Goal: Obtain resource: Download file/media

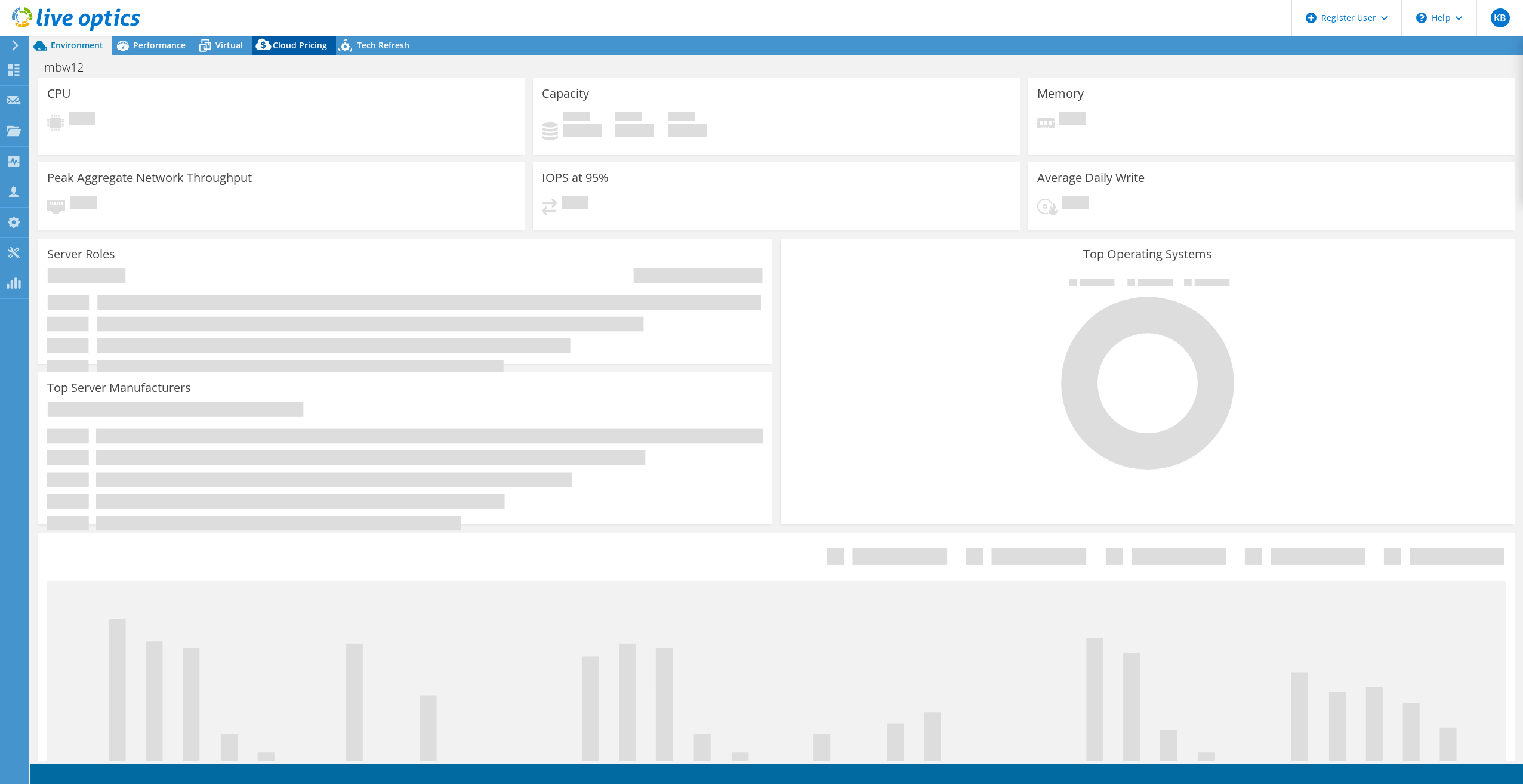
select select "USD"
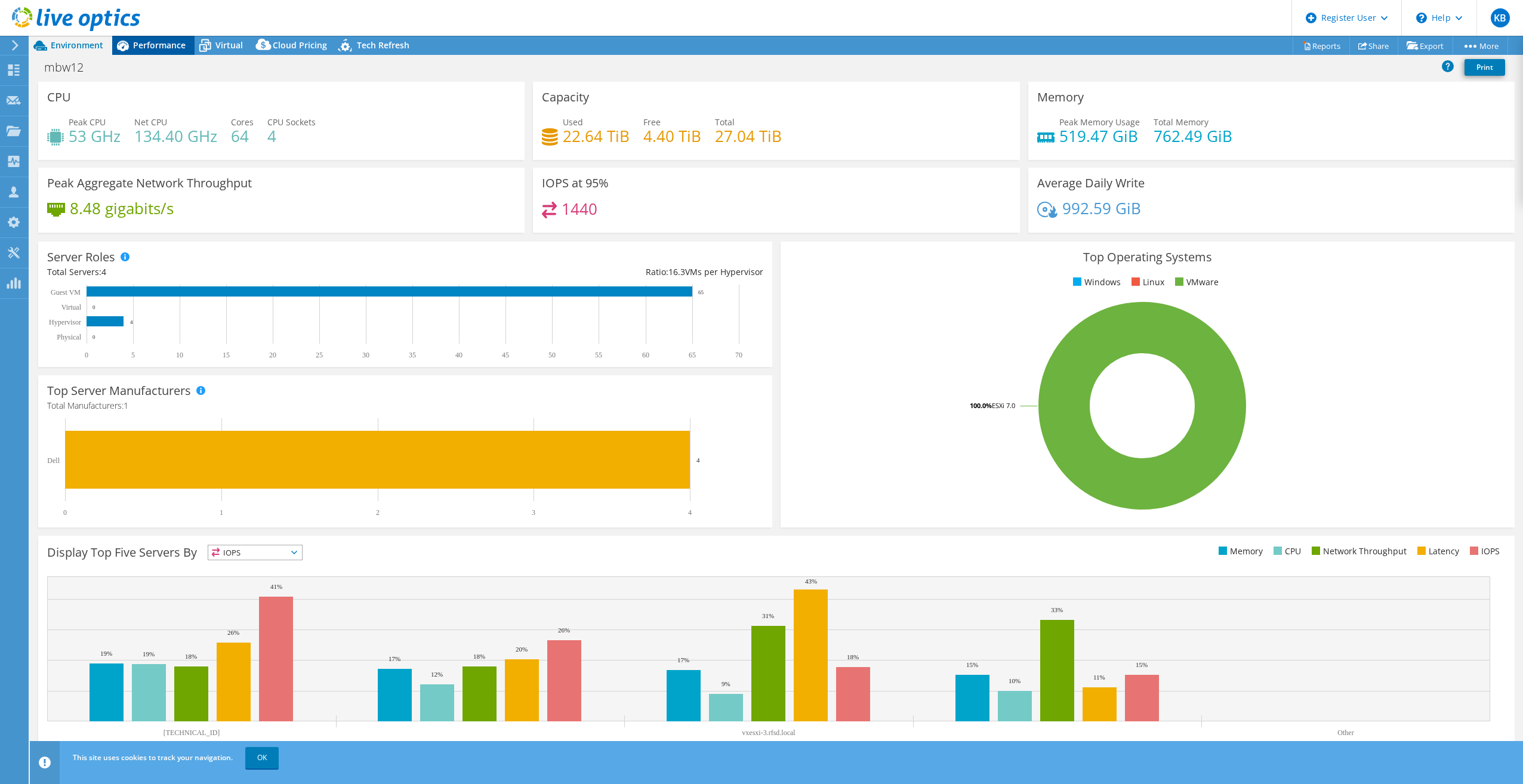
click at [148, 52] on div "Performance" at bounding box center [153, 46] width 83 height 19
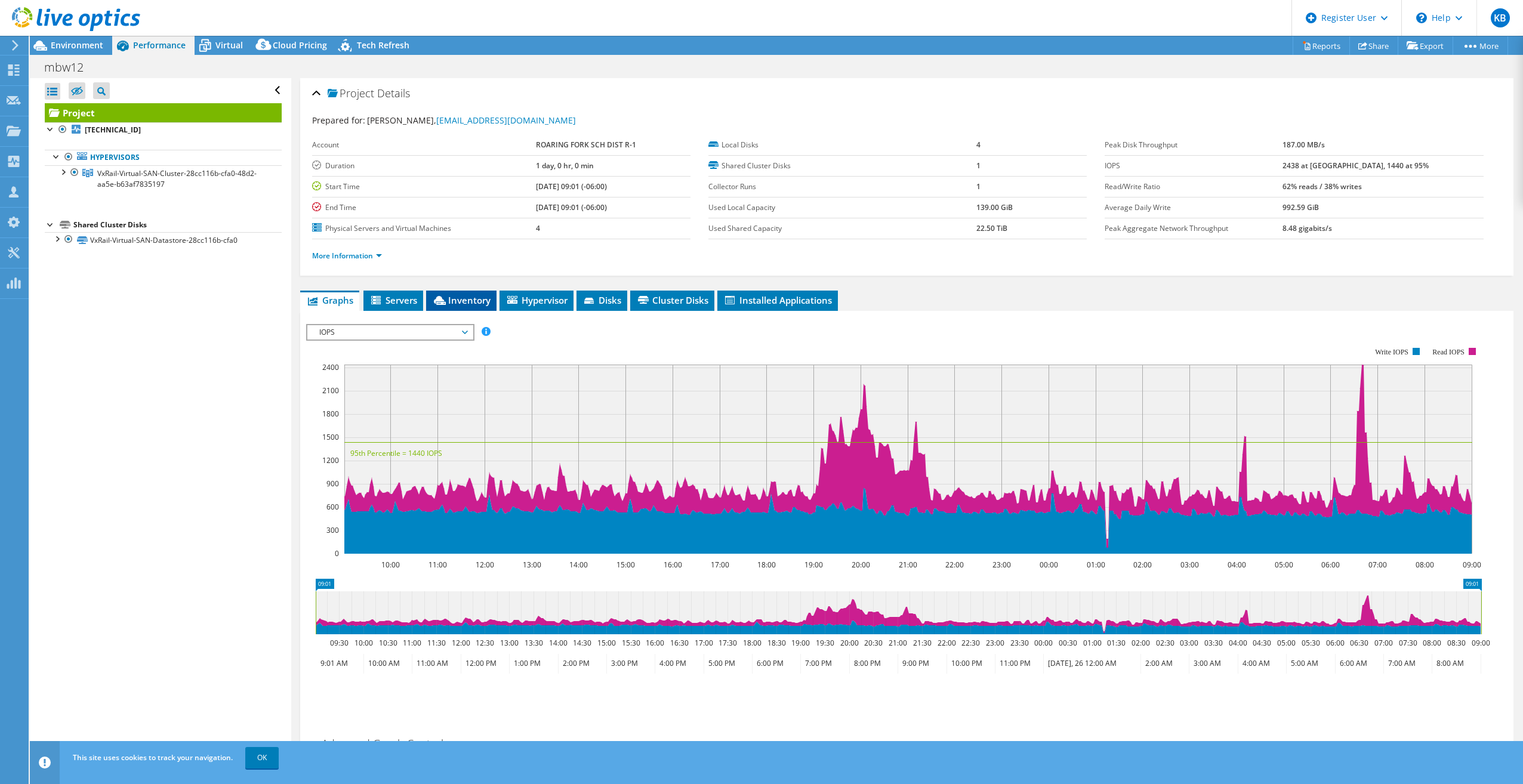
click at [438, 302] on icon at bounding box center [440, 301] width 12 height 9
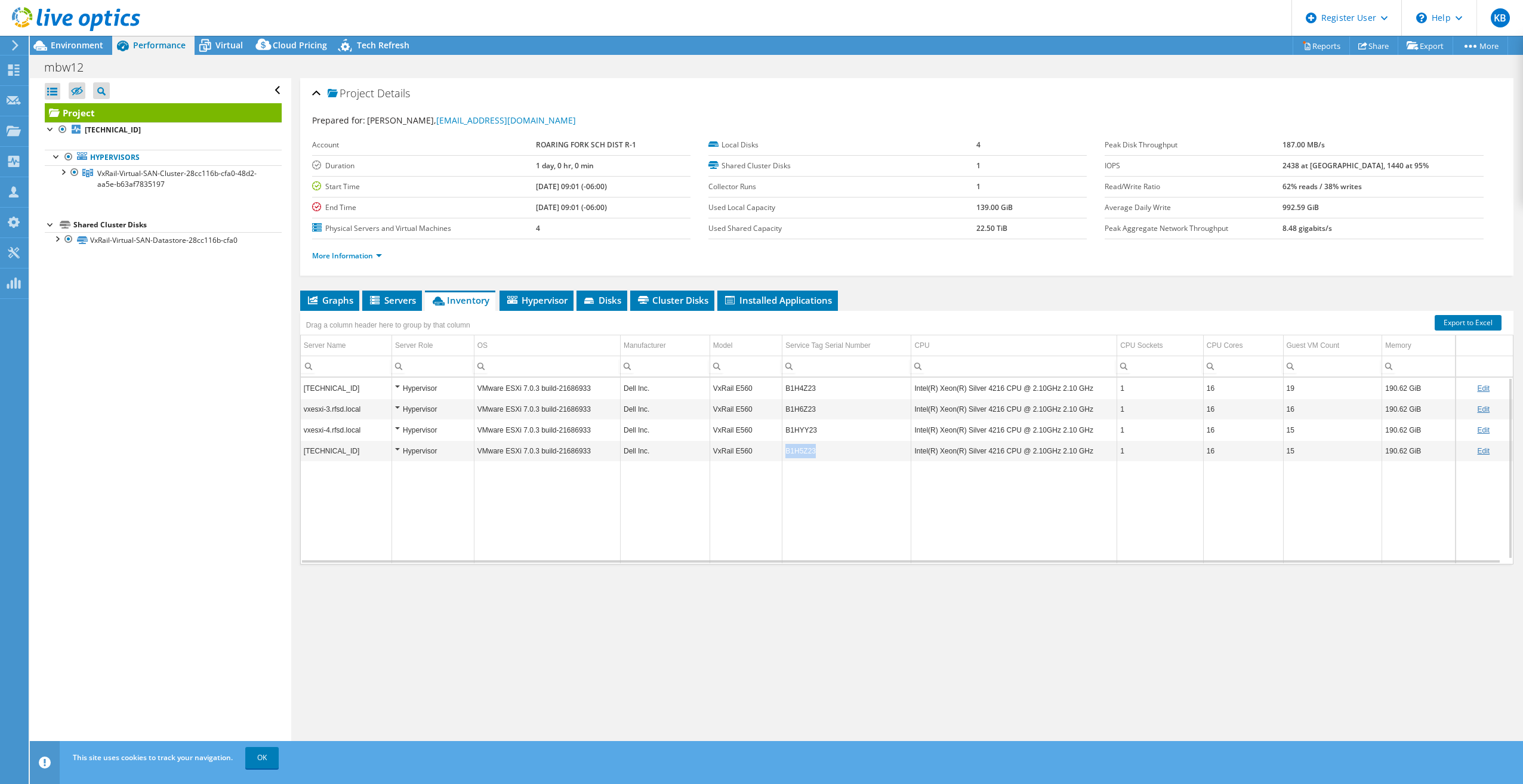
drag, startPoint x: 816, startPoint y: 455, endPoint x: 782, endPoint y: 451, distance: 34.2
click at [783, 451] on td "B1H5Z23" at bounding box center [847, 451] width 129 height 21
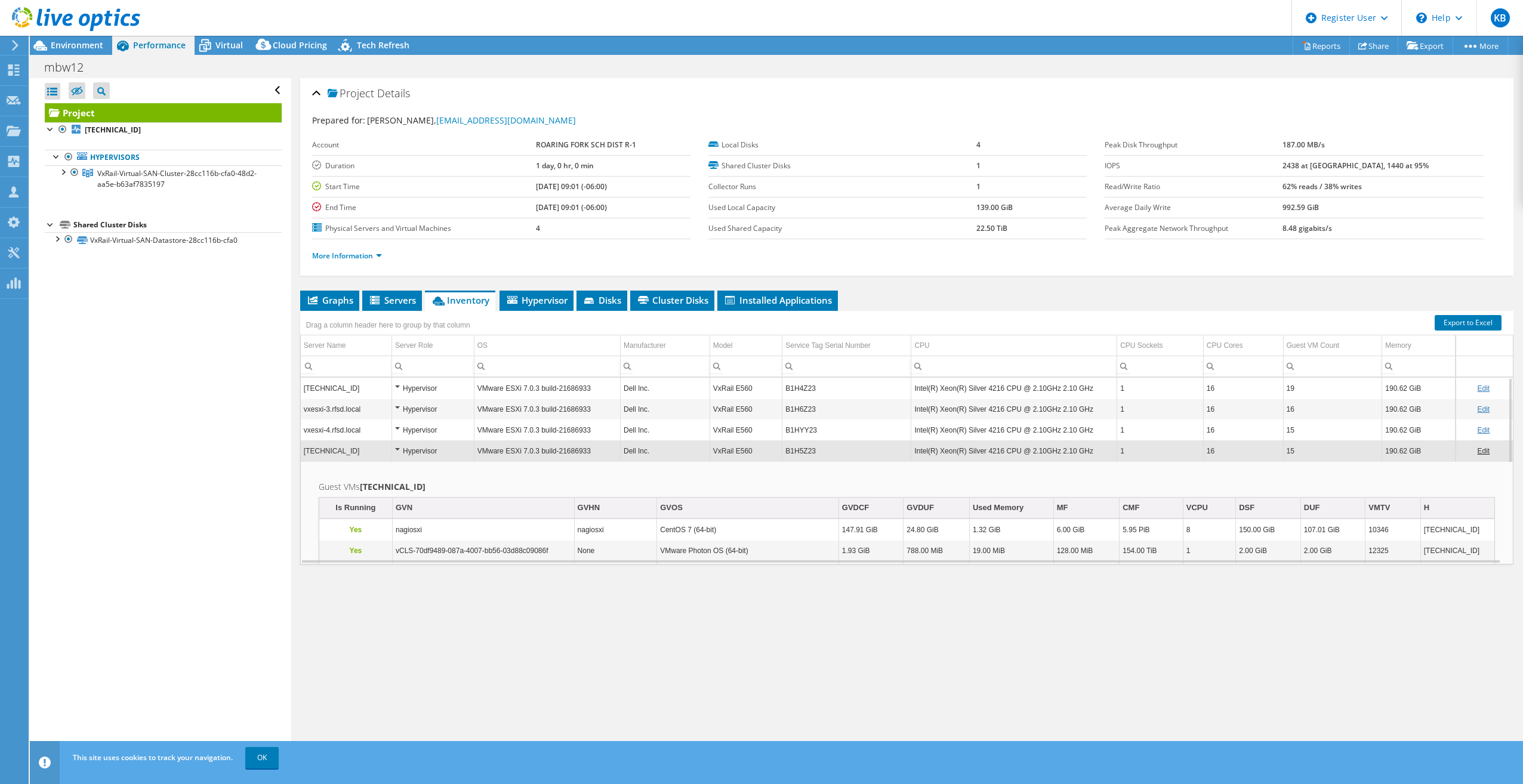
click at [731, 477] on td "Guest VMs 192.168.206.3 Is Running GVN GVHN GVOS GVDCF GVDUF Used Memory MF CMF…" at bounding box center [907, 657] width 1213 height 391
drag, startPoint x: 784, startPoint y: 390, endPoint x: 820, endPoint y: 391, distance: 36.0
click at [820, 391] on td "B1H4Z23" at bounding box center [847, 388] width 129 height 21
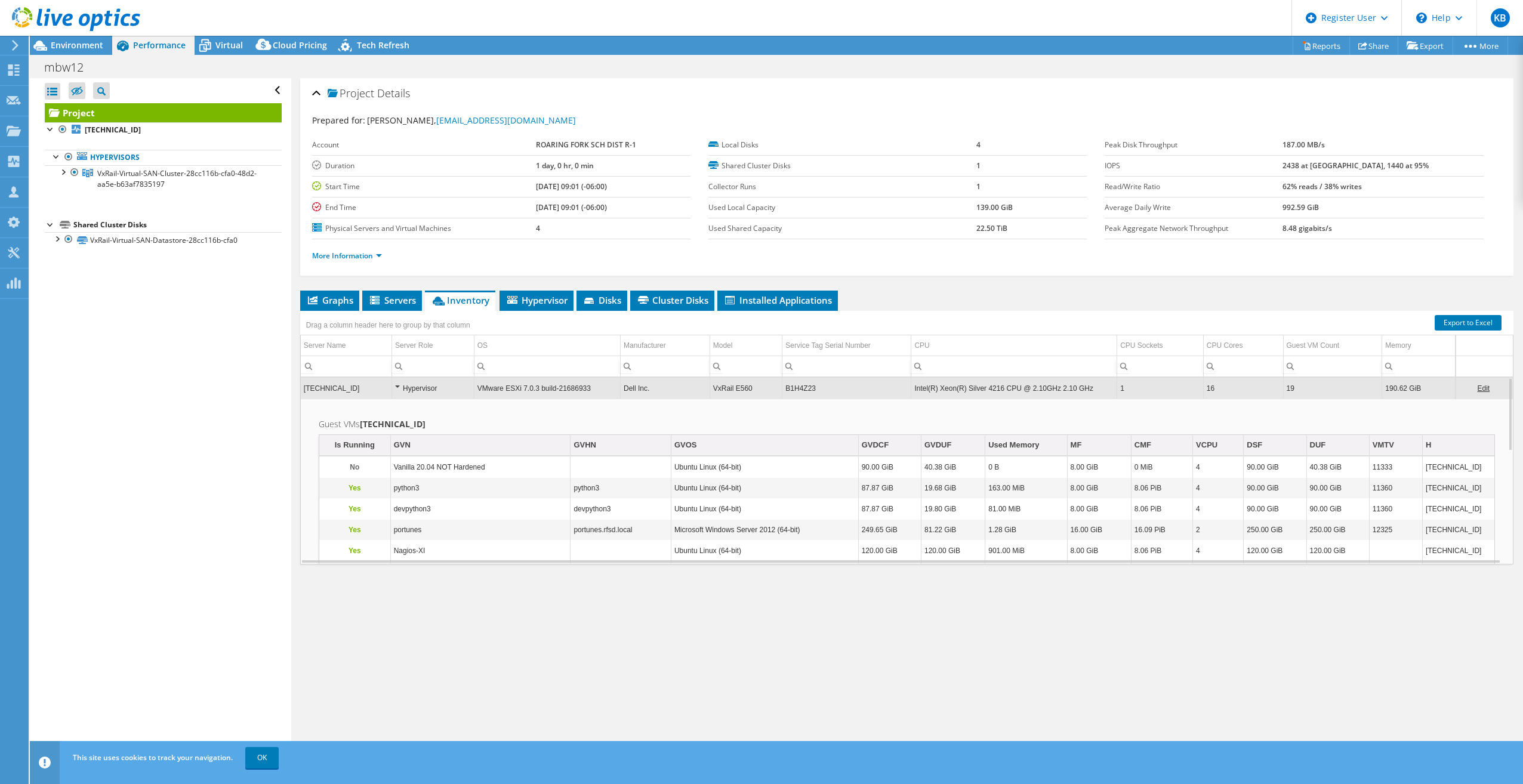
copy td "B1H4Z23"
drag, startPoint x: 823, startPoint y: 389, endPoint x: 784, endPoint y: 392, distance: 39.1
click at [784, 392] on td "B1H4Z23" at bounding box center [847, 388] width 129 height 21
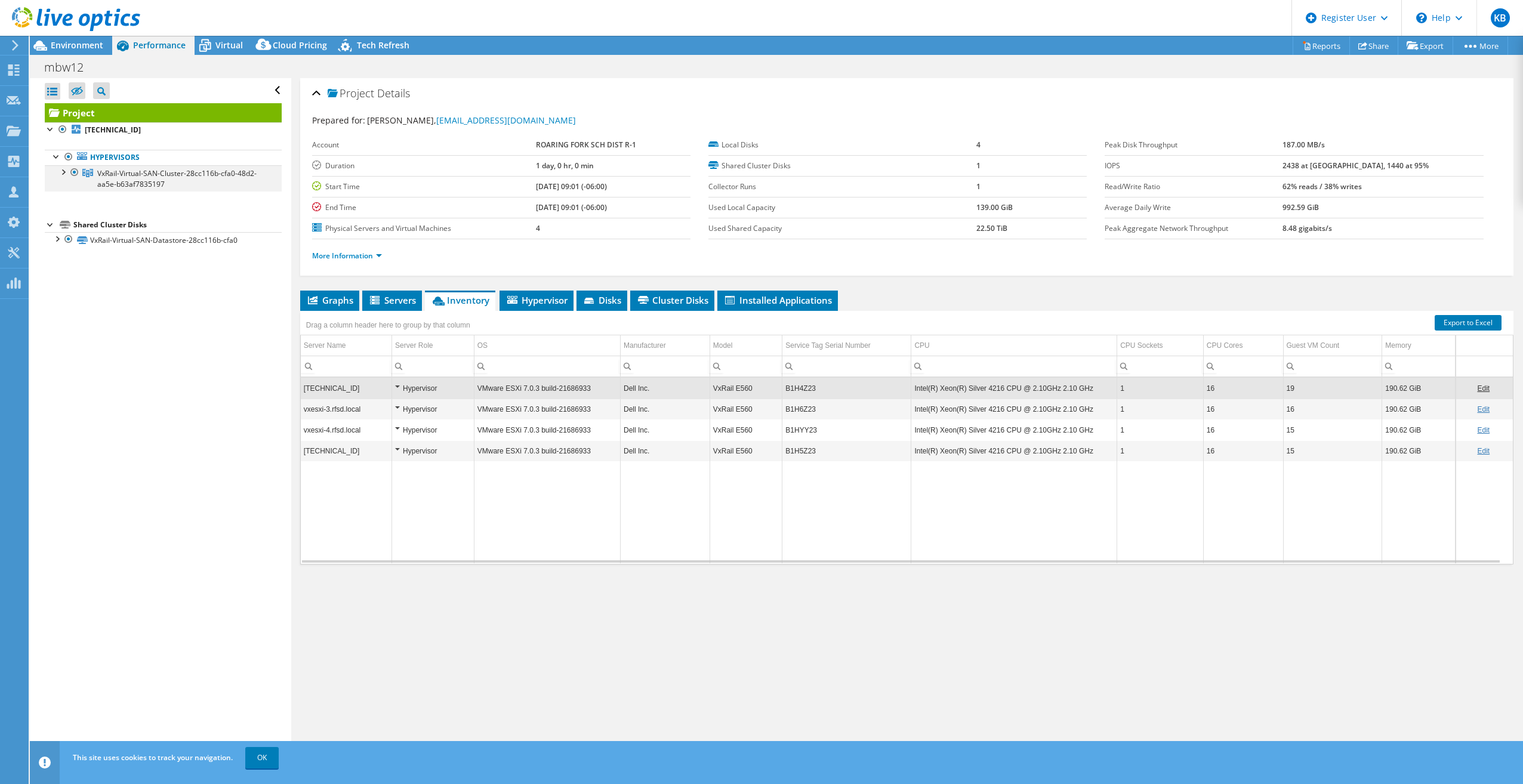
click at [65, 170] on div at bounding box center [63, 171] width 12 height 12
drag, startPoint x: 810, startPoint y: 458, endPoint x: 790, endPoint y: 453, distance: 20.6
click at [790, 453] on td "B1H5Z23" at bounding box center [847, 451] width 129 height 21
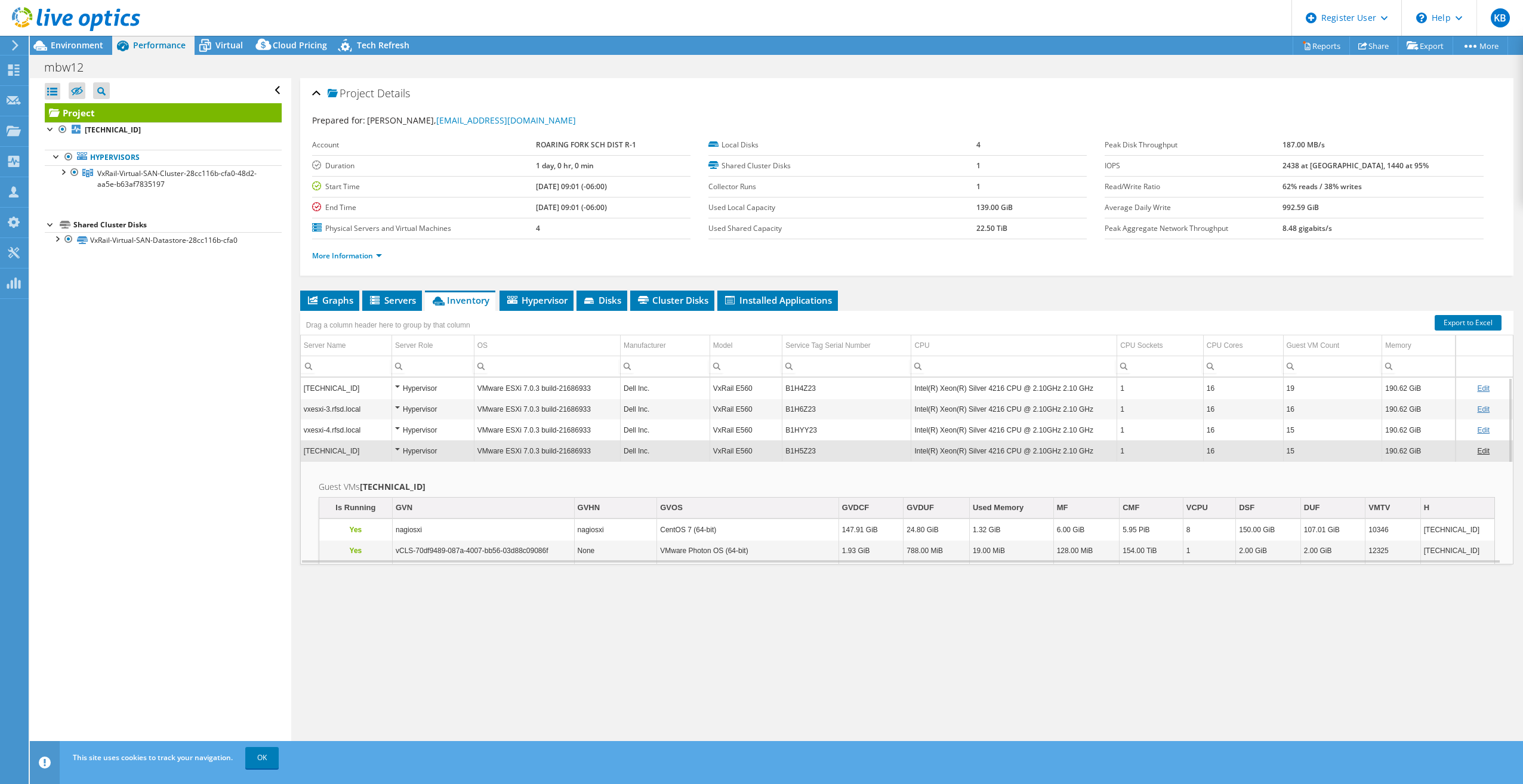
click at [820, 454] on td "B1H5Z23" at bounding box center [847, 451] width 129 height 21
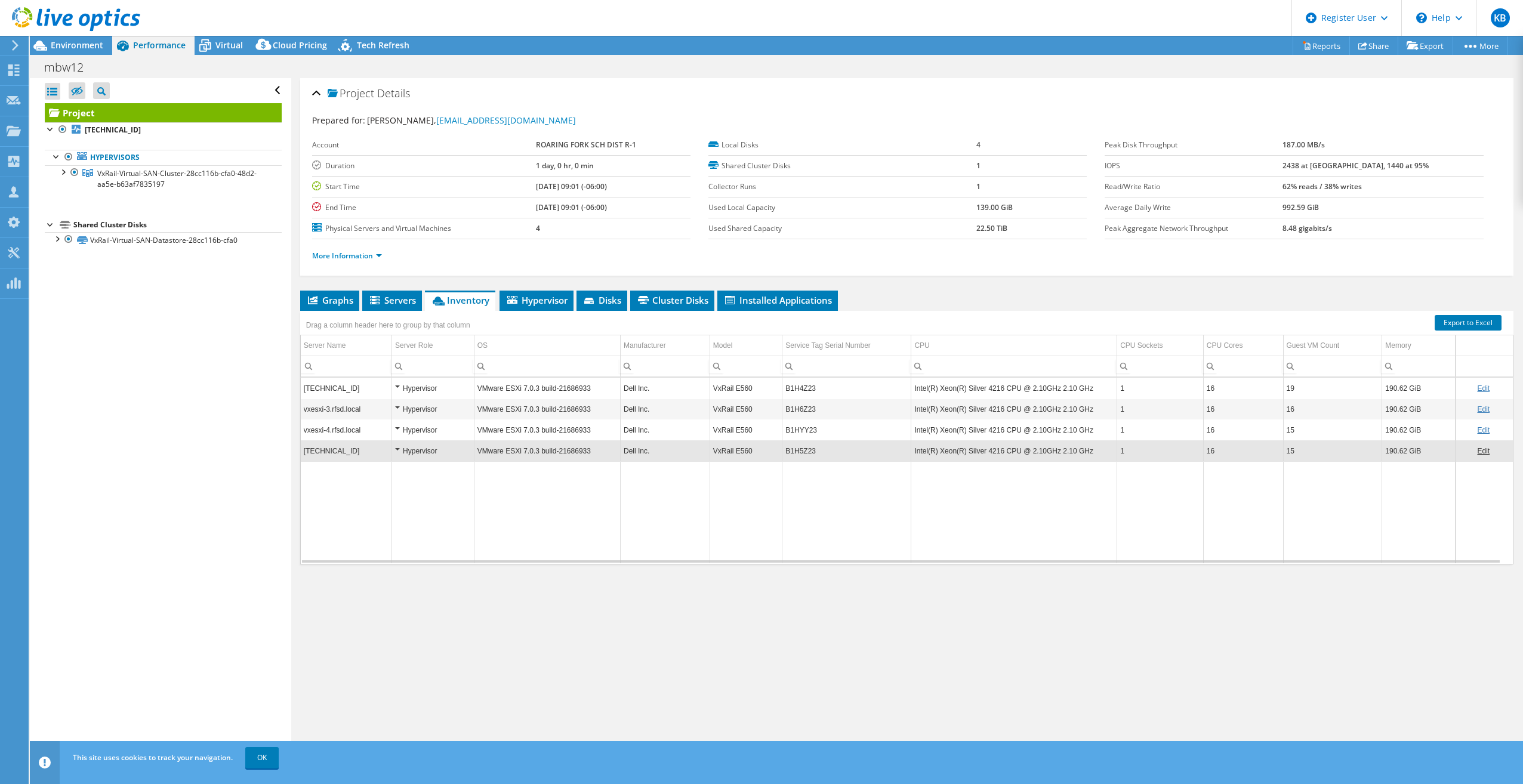
click at [820, 454] on td "B1H5Z23" at bounding box center [847, 451] width 129 height 21
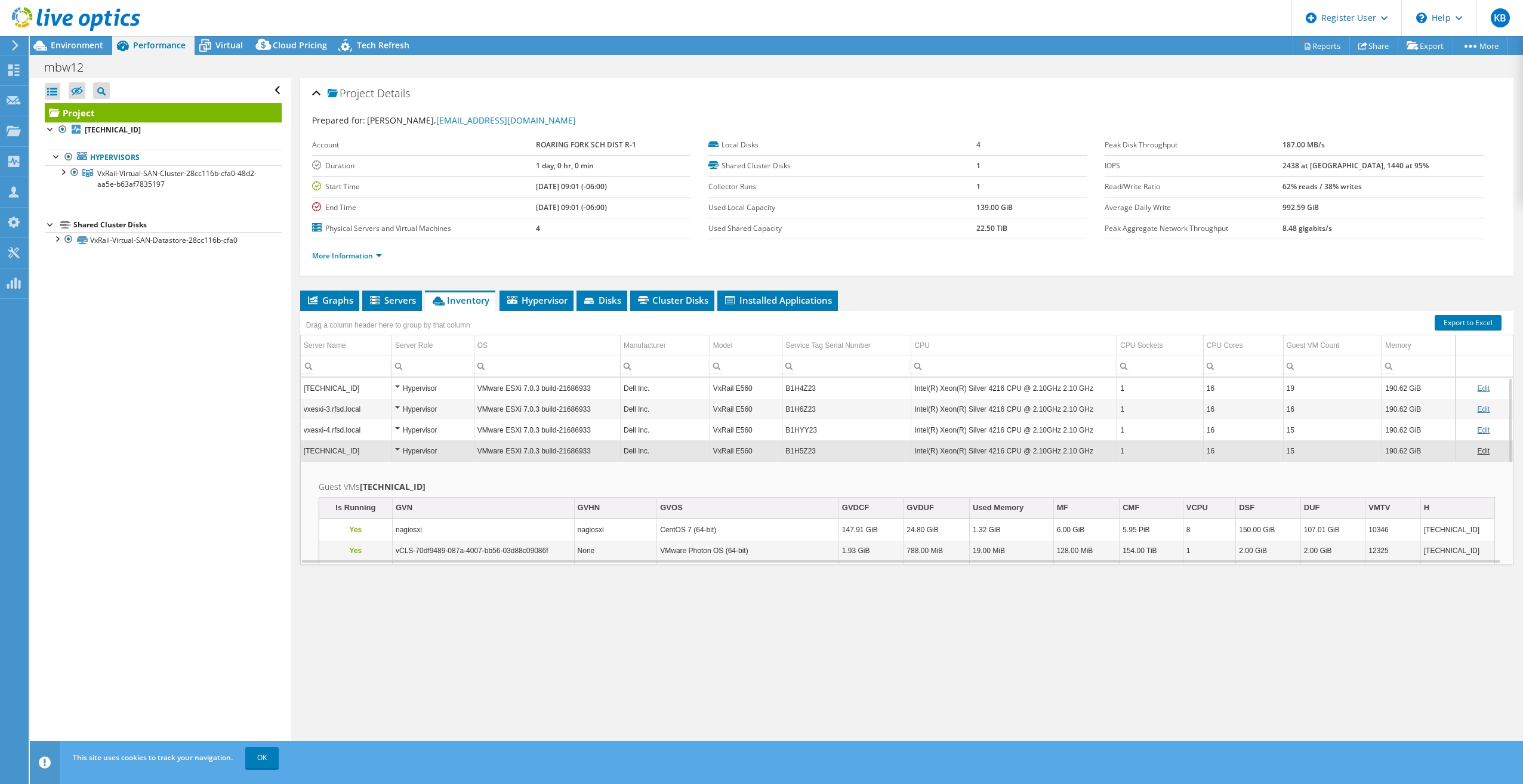
click at [378, 452] on td "[TECHNICAL_ID]" at bounding box center [346, 451] width 91 height 21
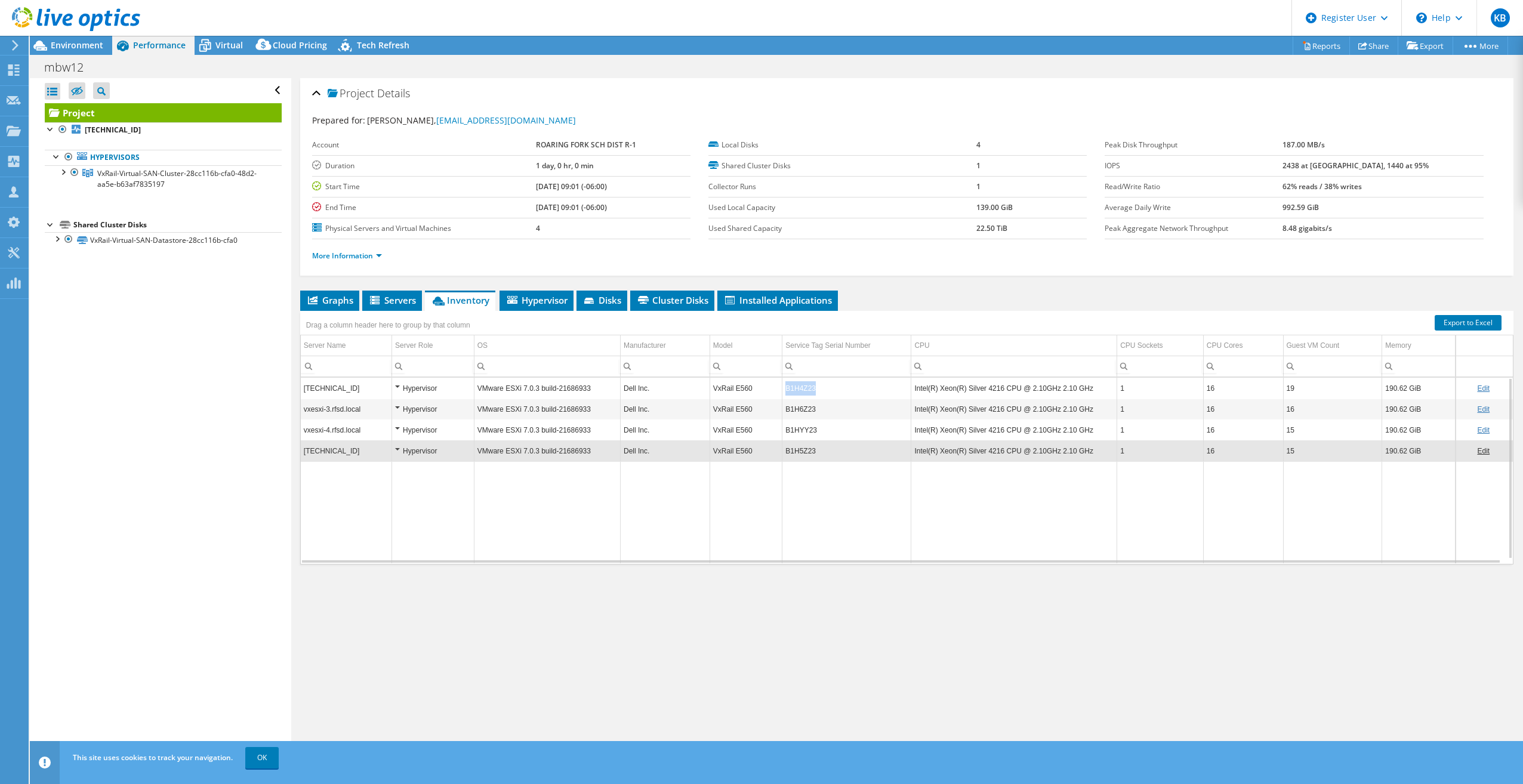
copy td "B1H4Z23"
drag, startPoint x: 783, startPoint y: 389, endPoint x: 817, endPoint y: 388, distance: 34.0
click at [817, 388] on td "B1H4Z23" at bounding box center [847, 388] width 129 height 21
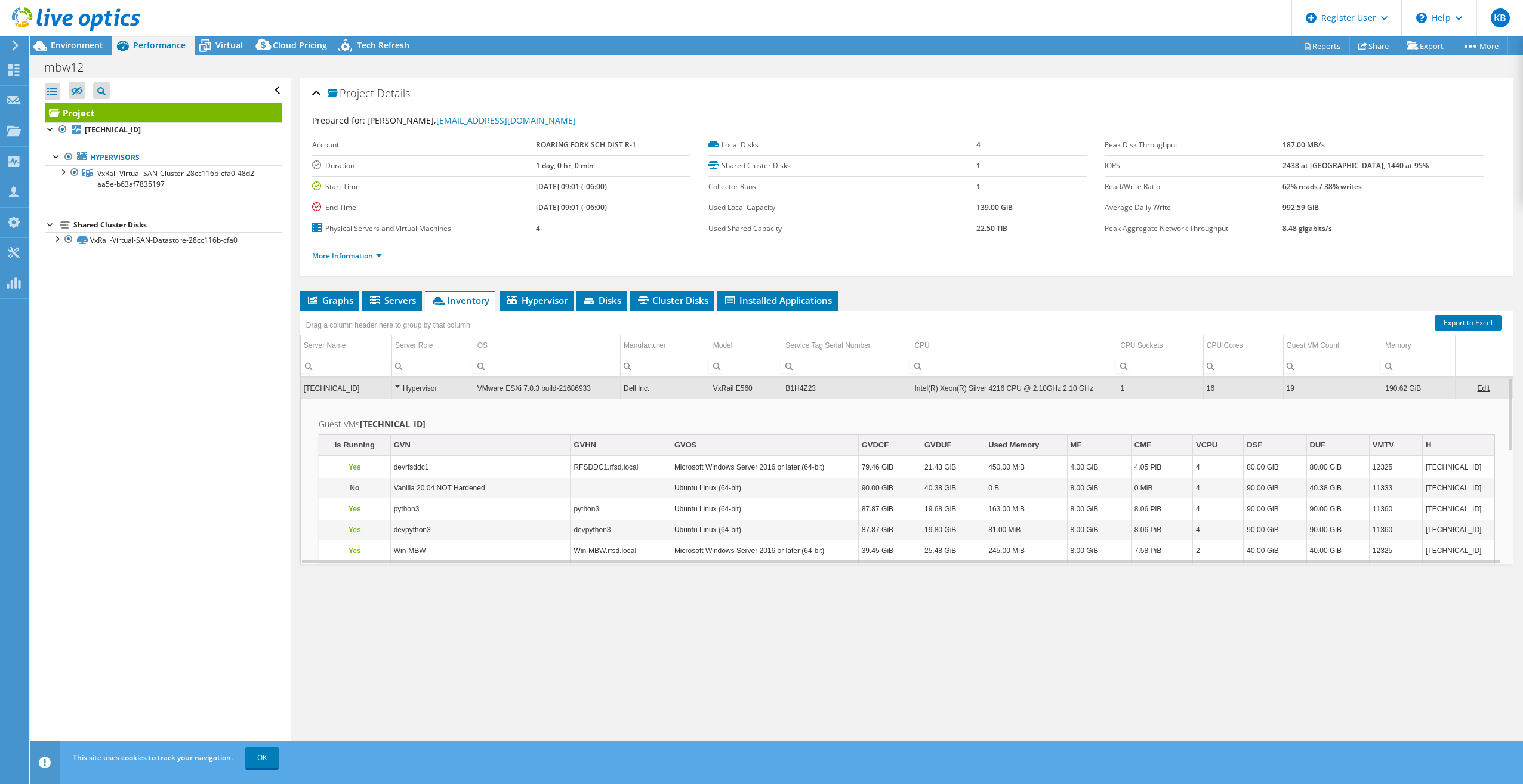
click at [353, 388] on td "[TECHNICAL_ID]" at bounding box center [346, 388] width 91 height 21
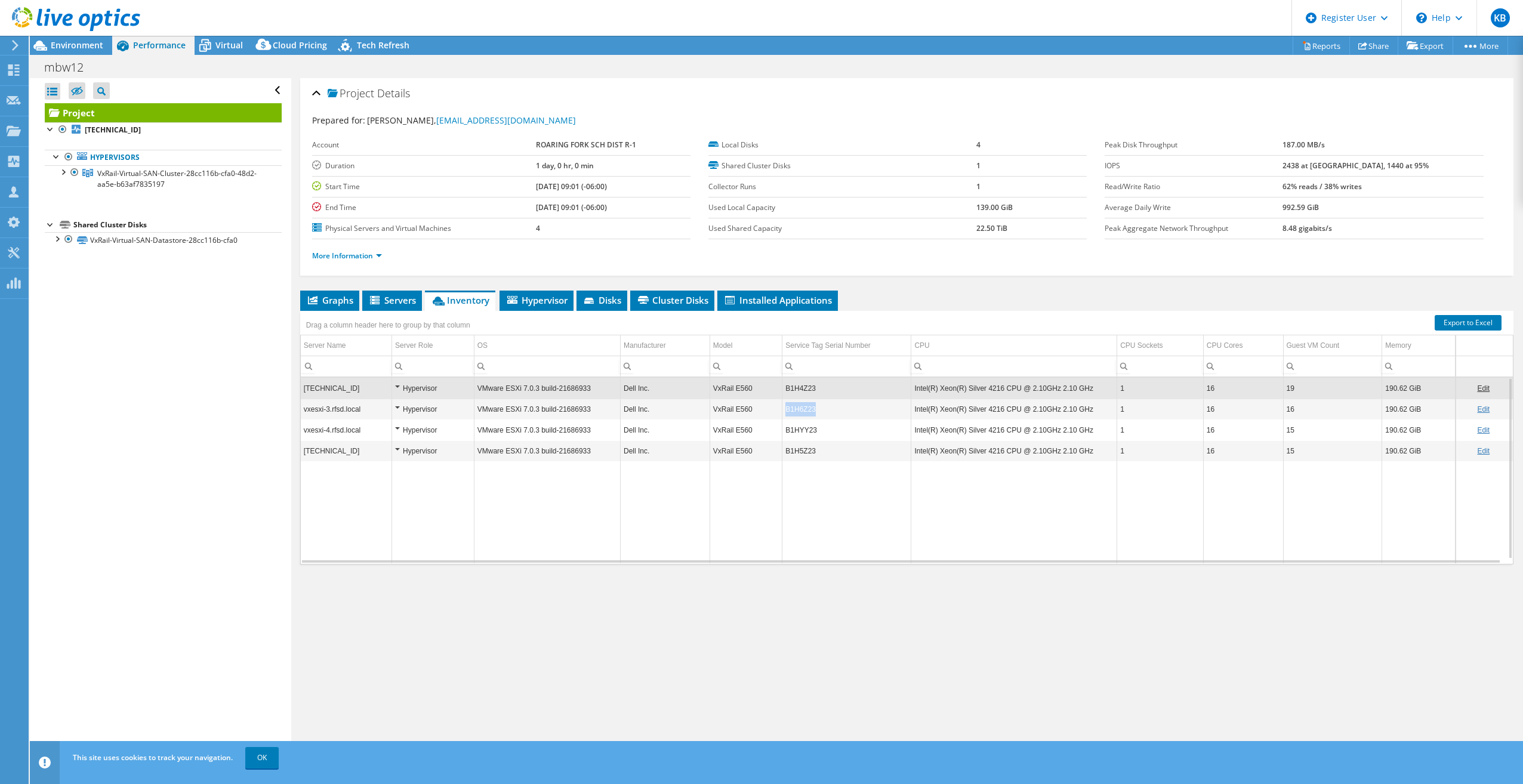
copy td "B1H6Z23"
drag, startPoint x: 815, startPoint y: 413, endPoint x: 784, endPoint y: 413, distance: 31.0
click at [784, 413] on td "B1H6Z23" at bounding box center [847, 409] width 129 height 21
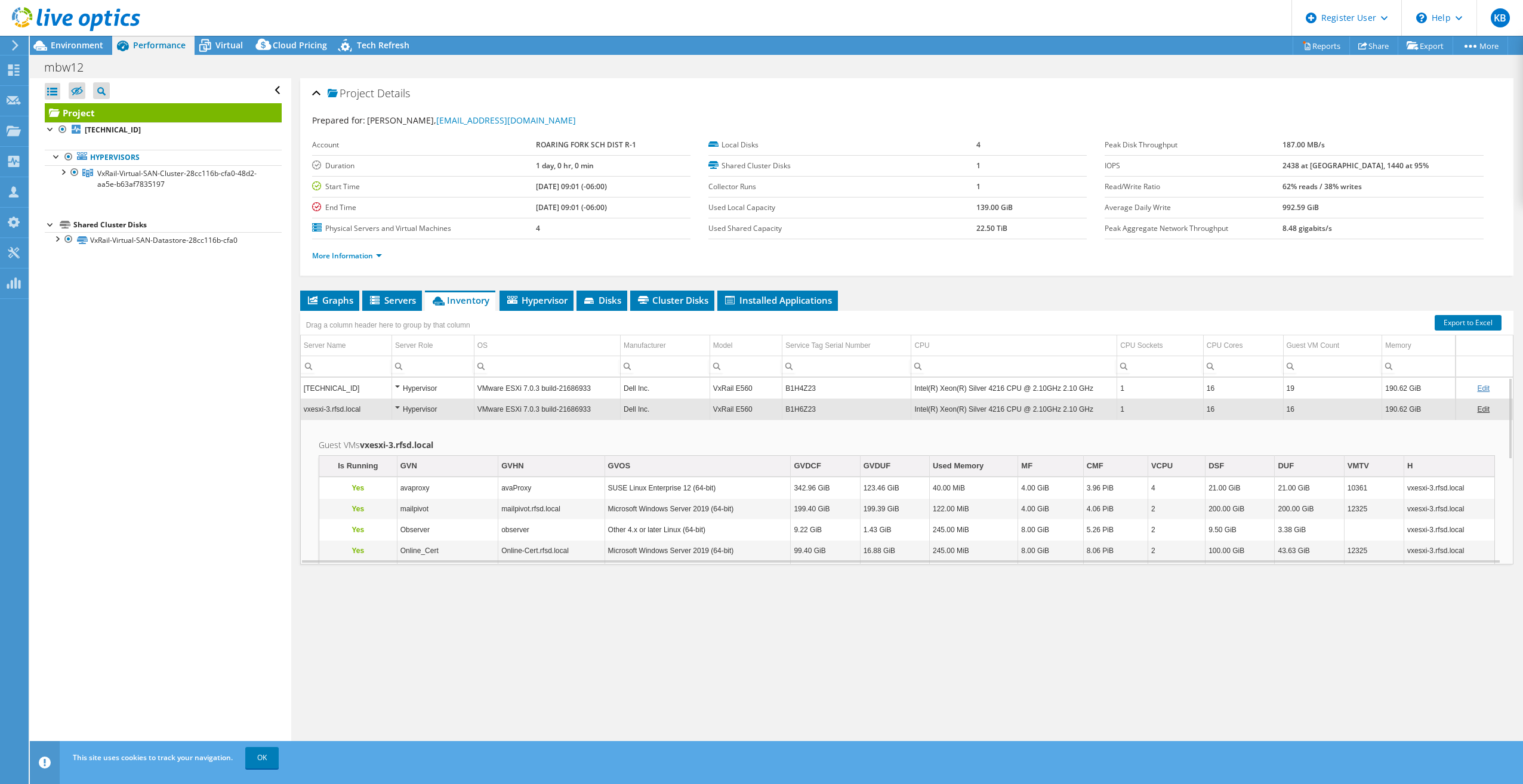
click at [371, 410] on td "vxesxi-3.rfsd.local" at bounding box center [346, 409] width 91 height 21
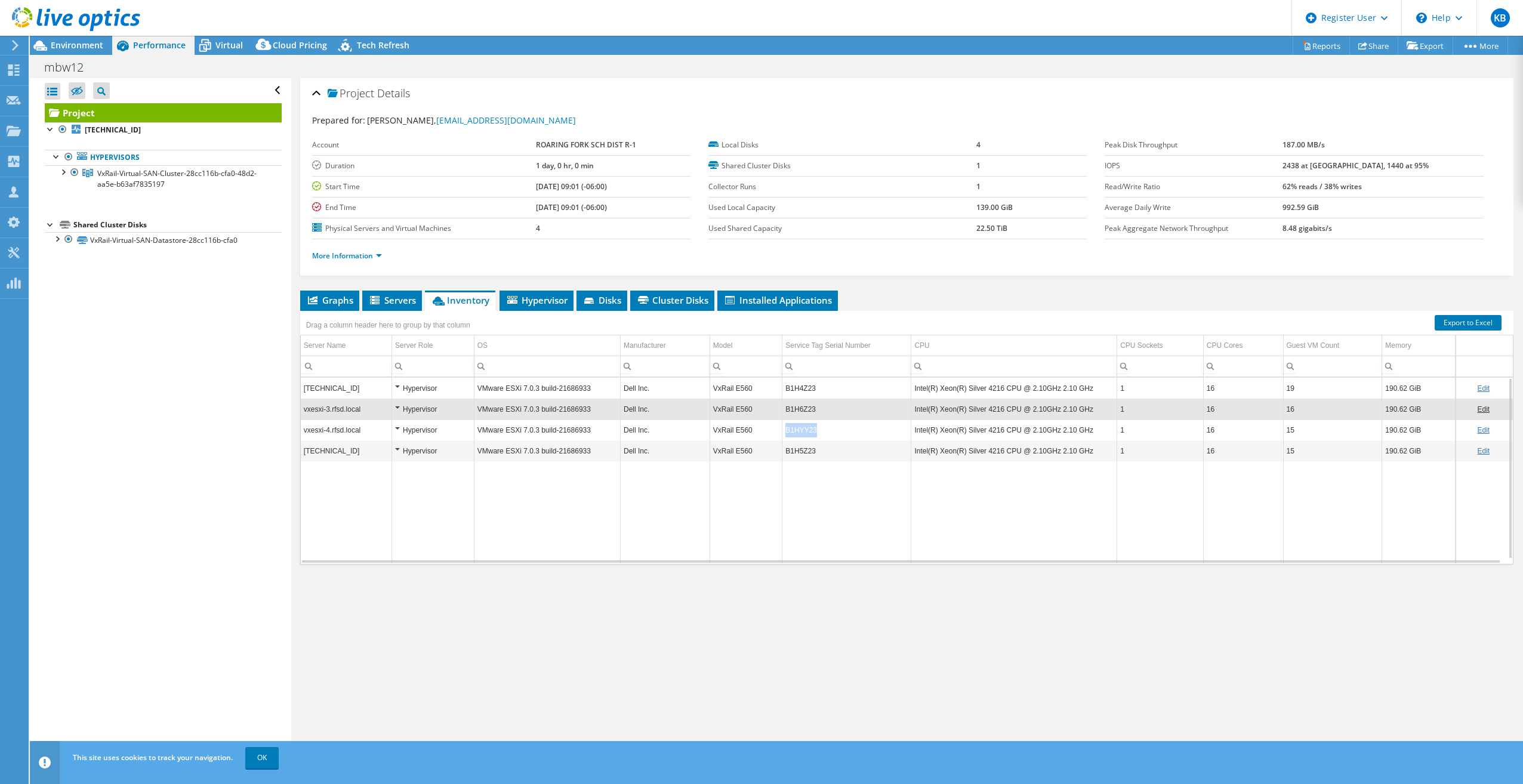
copy td "B1HYY23"
drag, startPoint x: 818, startPoint y: 434, endPoint x: 783, endPoint y: 435, distance: 35.0
click at [783, 435] on td "B1HYY23" at bounding box center [847, 430] width 129 height 21
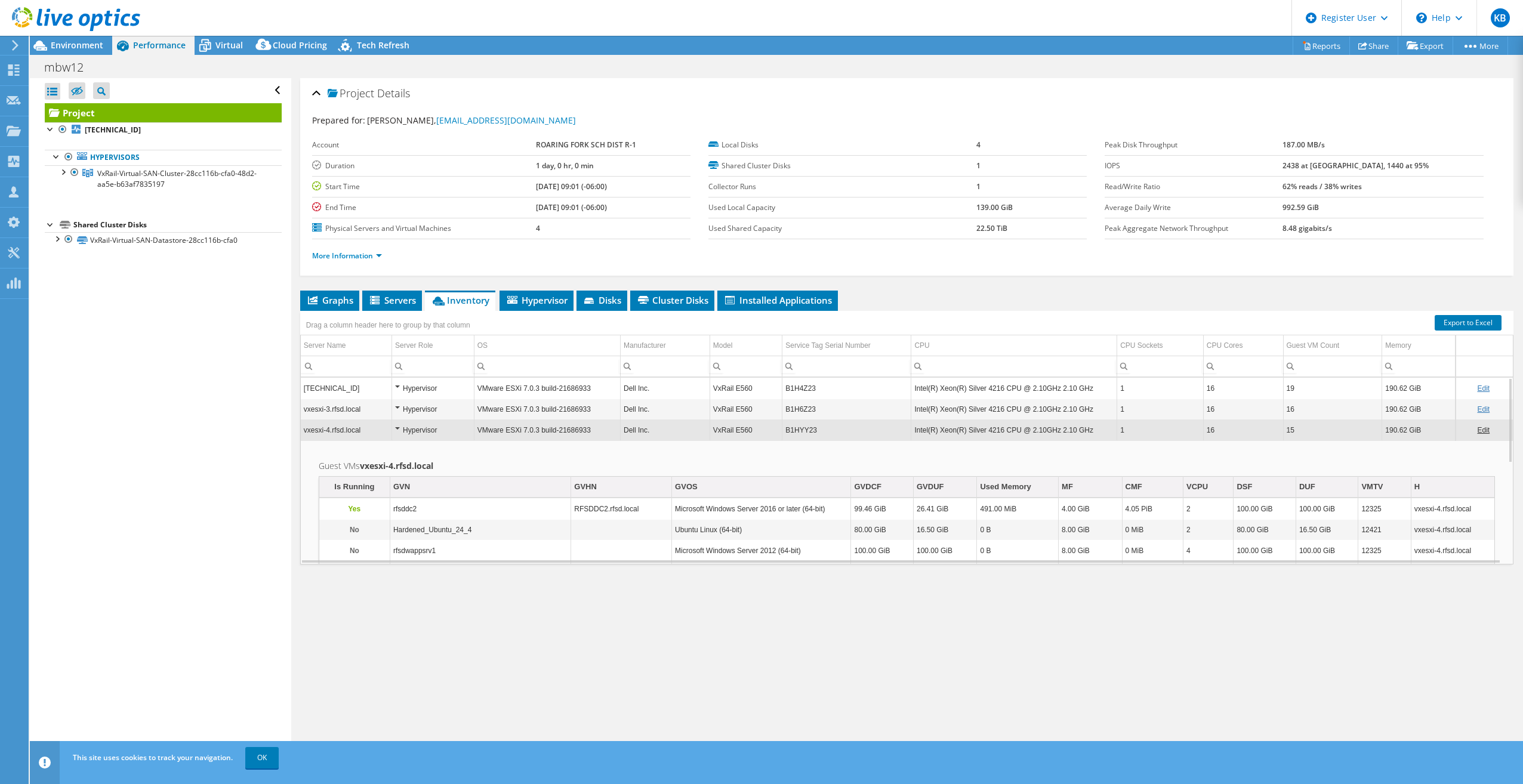
click at [822, 431] on td "B1HYY23" at bounding box center [847, 430] width 129 height 21
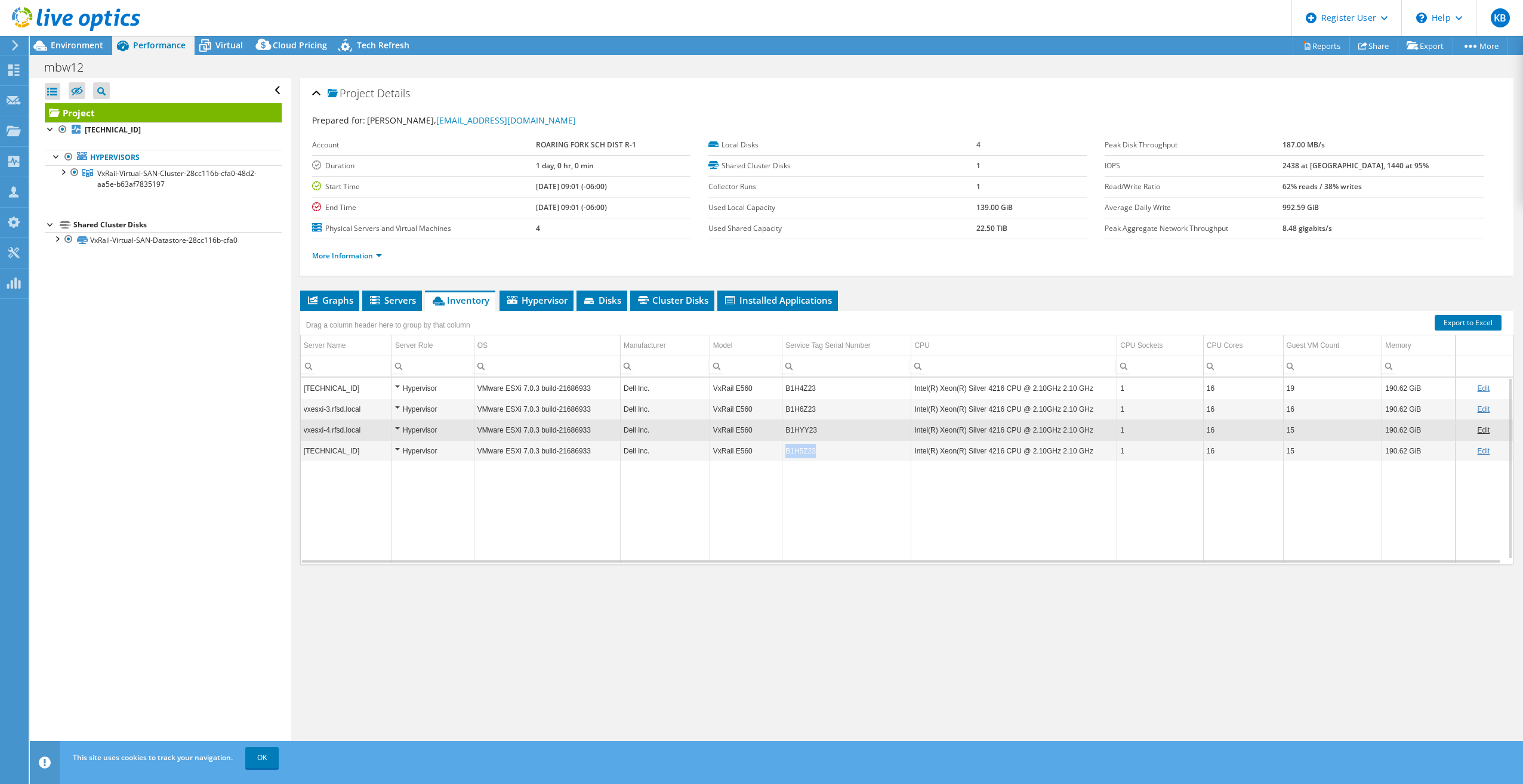
drag, startPoint x: 812, startPoint y: 450, endPoint x: 785, endPoint y: 452, distance: 27.1
click at [785, 452] on td "B1H5Z23" at bounding box center [847, 451] width 129 height 21
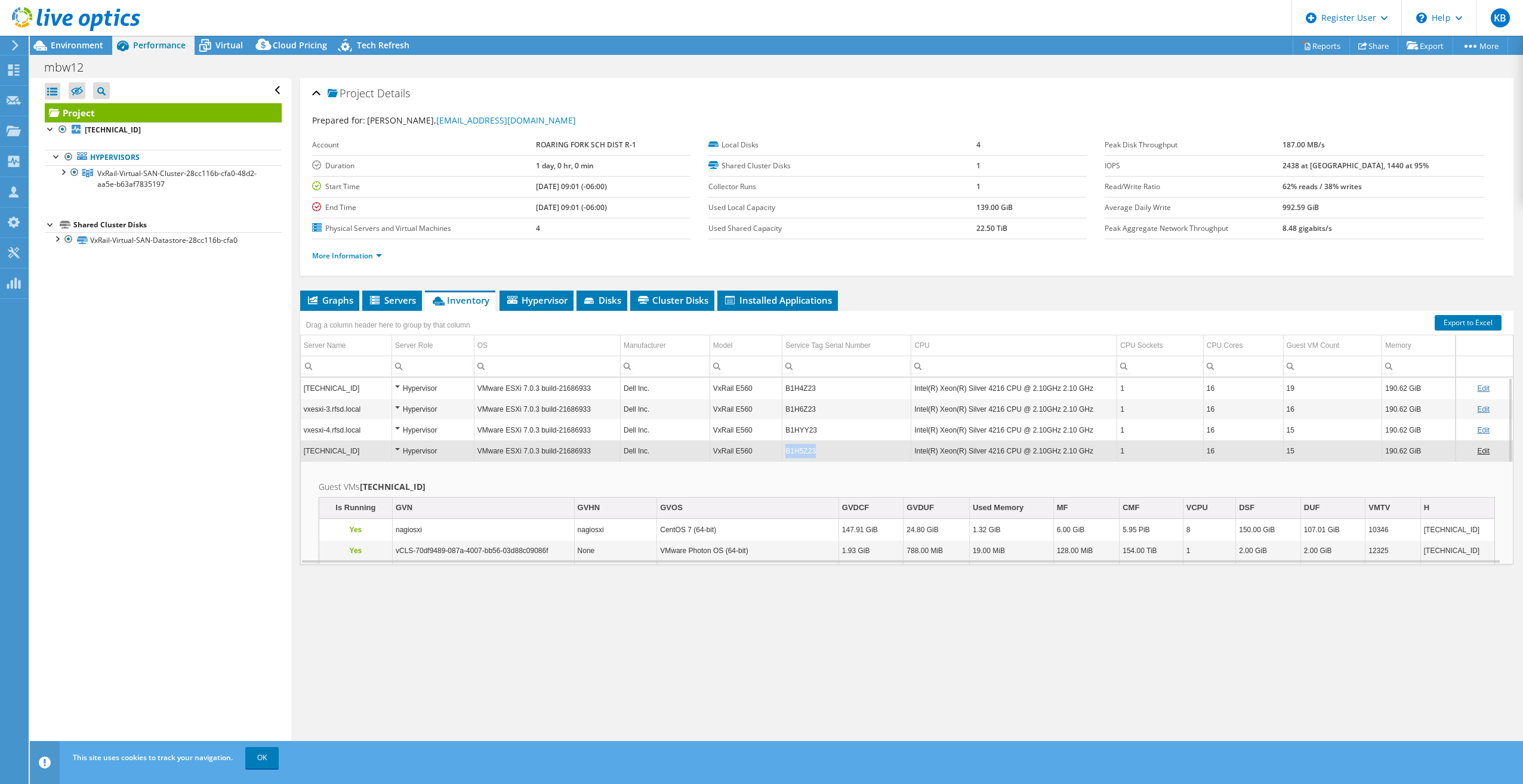
copy td "B1H5Z23"
drag, startPoint x: 823, startPoint y: 455, endPoint x: 784, endPoint y: 453, distance: 39.1
click at [784, 453] on td "B1H5Z23" at bounding box center [847, 451] width 129 height 21
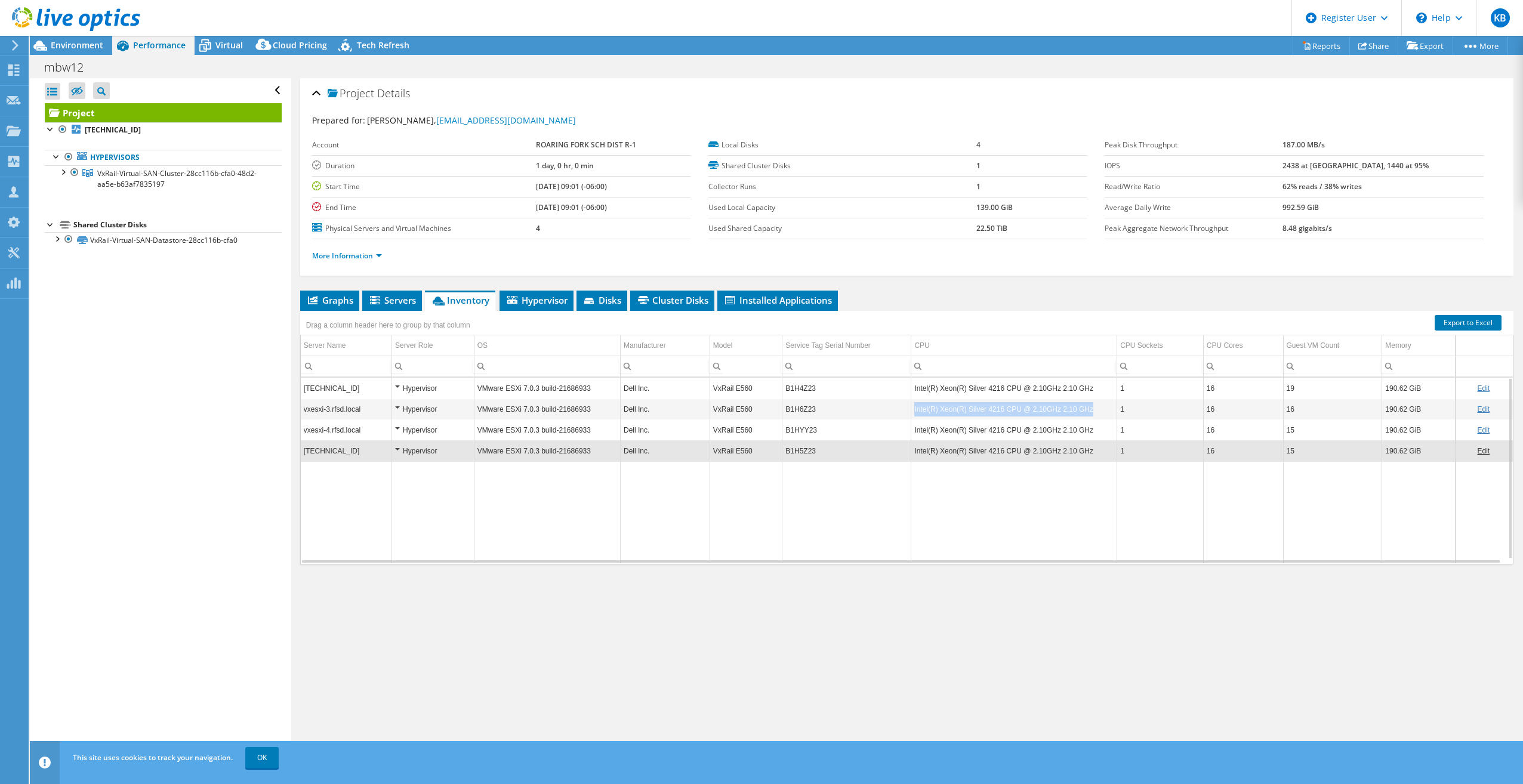
drag, startPoint x: 912, startPoint y: 410, endPoint x: 1086, endPoint y: 412, distance: 174.0
click at [1086, 412] on td "Intel(R) Xeon(R) Silver 4216 CPU @ 2.10GHz 2.10 GHz" at bounding box center [1014, 409] width 206 height 21
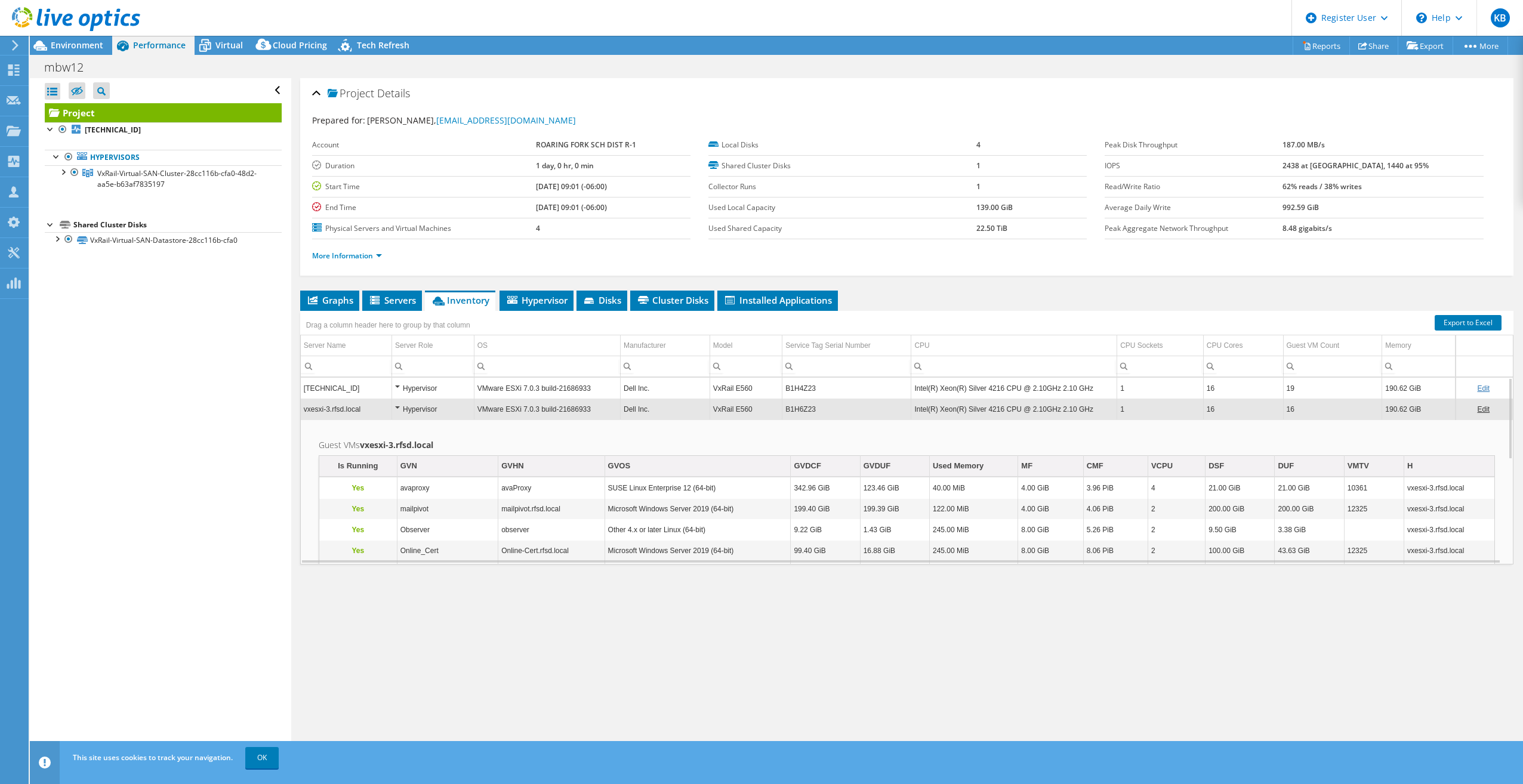
click at [369, 407] on td "vxesxi-3.rfsd.local" at bounding box center [346, 409] width 91 height 21
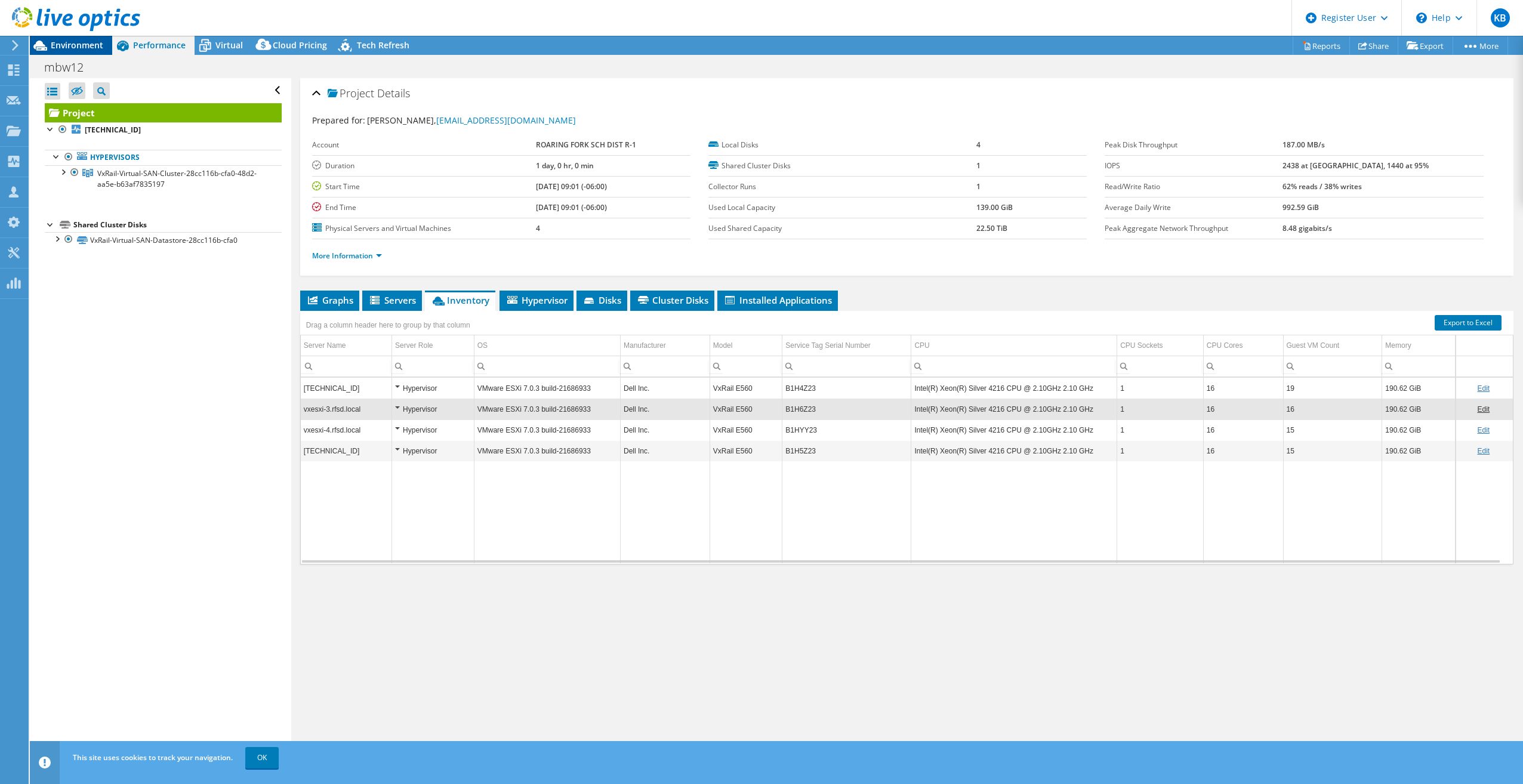
click at [88, 46] on span "Environment" at bounding box center [77, 44] width 52 height 11
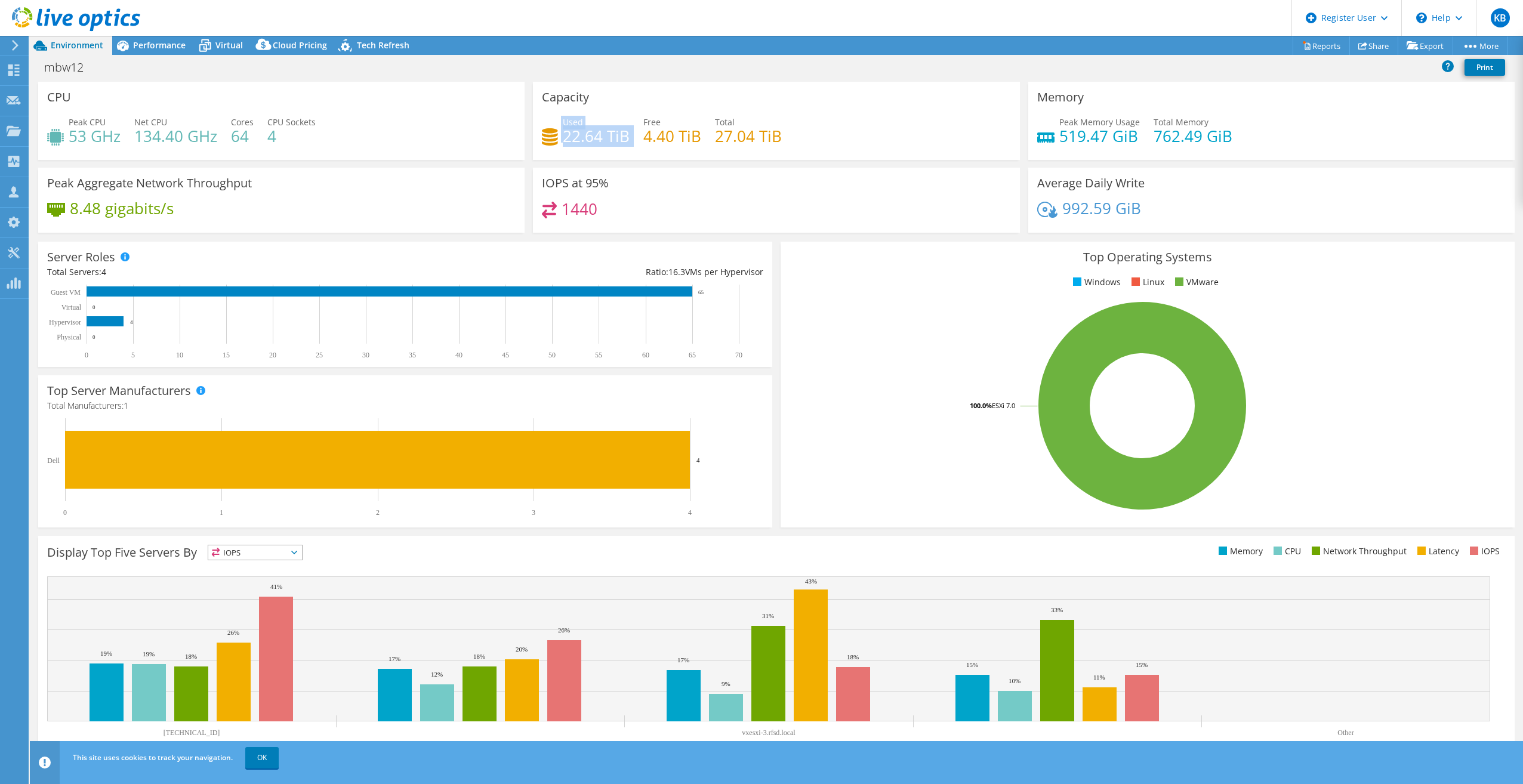
drag, startPoint x: 557, startPoint y: 130, endPoint x: 628, endPoint y: 139, distance: 71.6
click at [628, 139] on div "Used 22.64 TiB Free 4.40 TiB Total 27.04 TiB" at bounding box center [776, 135] width 469 height 39
drag, startPoint x: 734, startPoint y: 139, endPoint x: 806, endPoint y: 136, distance: 72.1
click at [806, 136] on div "Used 22.64 TiB Free 4.40 TiB Total 27.04 TiB" at bounding box center [776, 135] width 469 height 39
drag, startPoint x: 806, startPoint y: 136, endPoint x: 839, endPoint y: 146, distance: 34.5
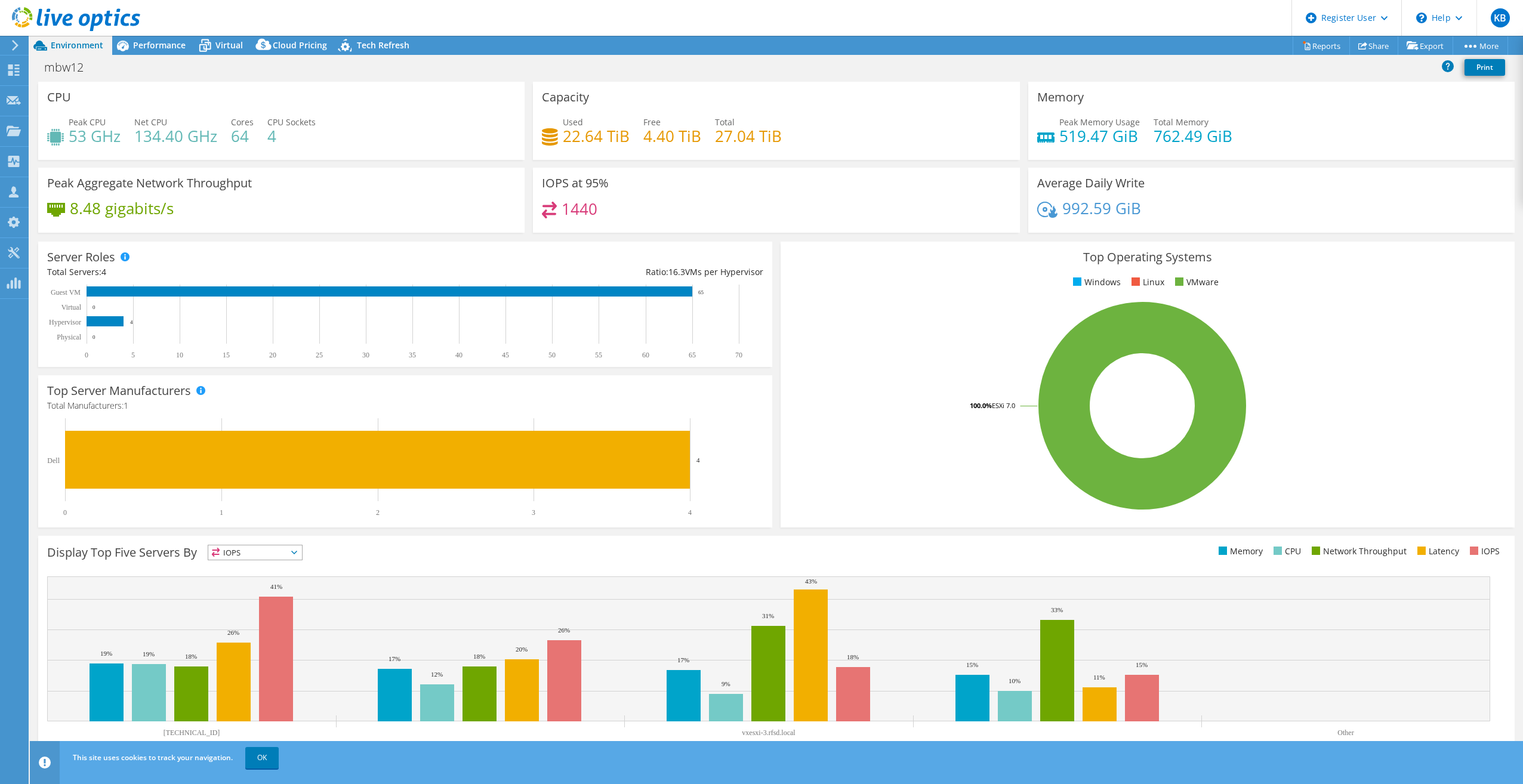
click at [839, 146] on div "Used 22.64 TiB Free 4.40 TiB Total 27.04 TiB" at bounding box center [776, 135] width 469 height 39
click at [220, 47] on span "Virtual" at bounding box center [229, 44] width 27 height 11
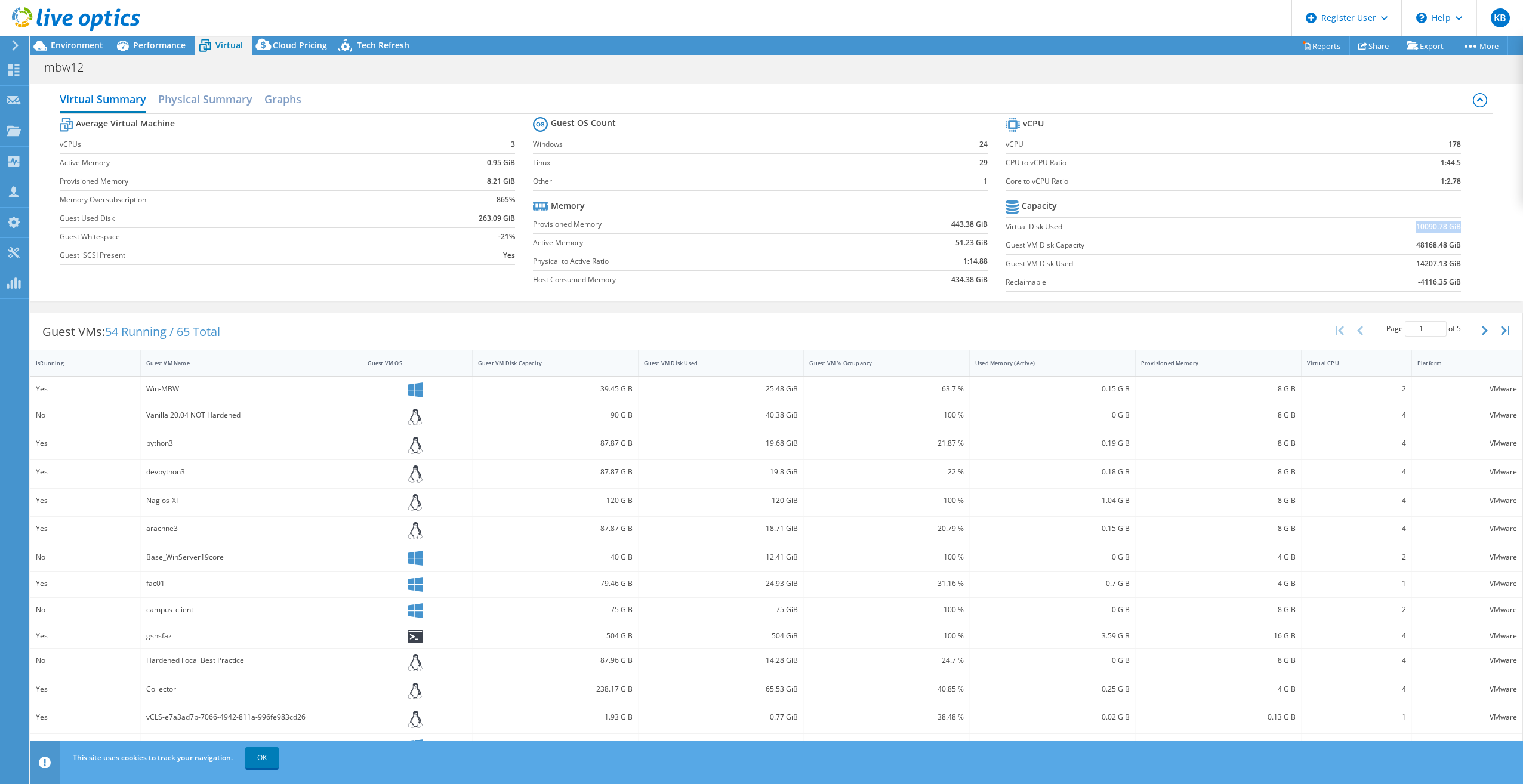
drag, startPoint x: 1407, startPoint y: 226, endPoint x: 1451, endPoint y: 229, distance: 44.1
click at [1451, 229] on b "10090.78 GiB" at bounding box center [1438, 227] width 45 height 12
drag, startPoint x: 1451, startPoint y: 229, endPoint x: 1432, endPoint y: 229, distance: 19.0
copy b "10090.78 GiB"
drag, startPoint x: 1406, startPoint y: 265, endPoint x: 1452, endPoint y: 260, distance: 46.3
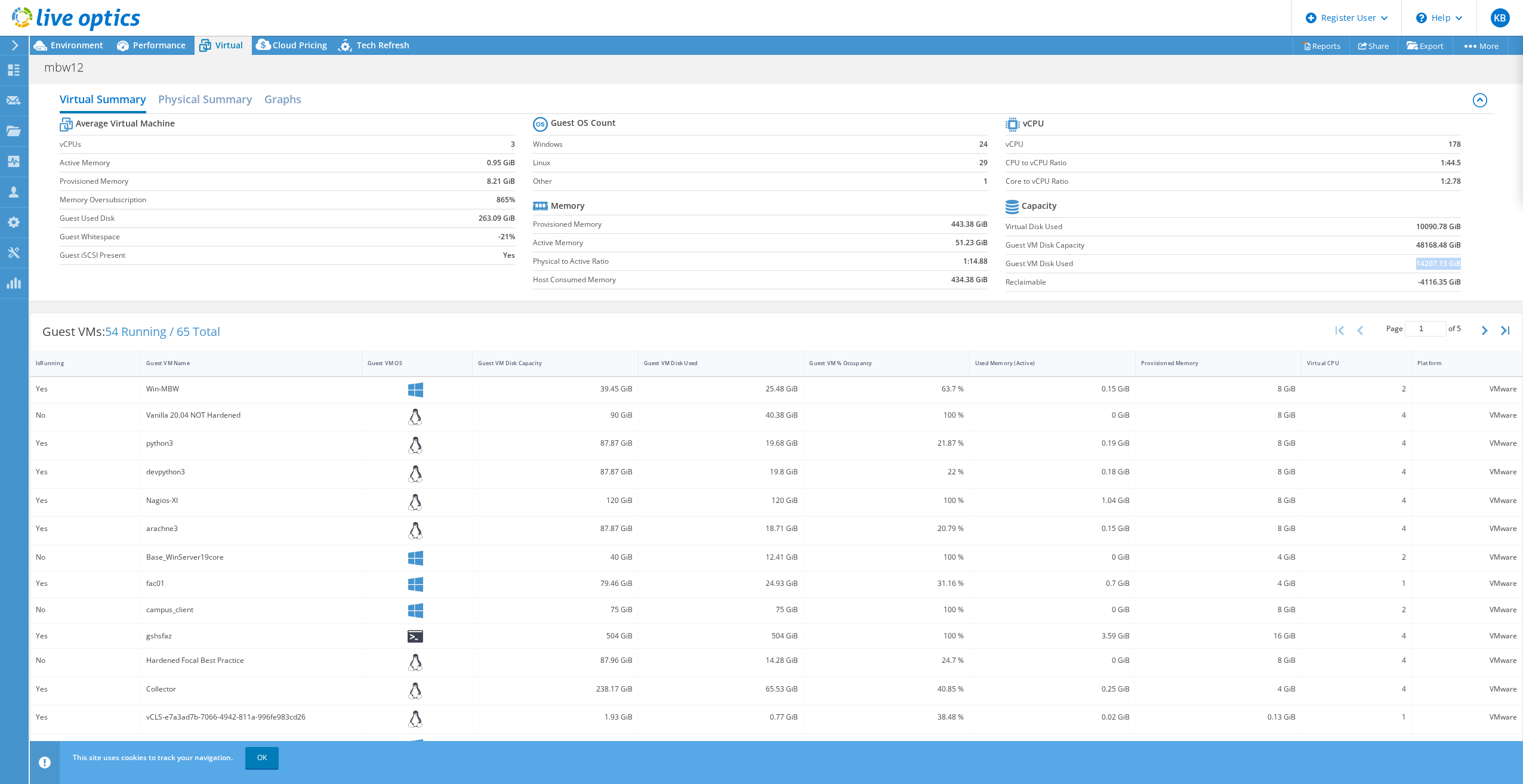
click at [1452, 260] on td "14207.13 GiB" at bounding box center [1382, 263] width 158 height 18
copy b "14207.13 GiB"
click at [174, 45] on span "Performance" at bounding box center [159, 44] width 52 height 11
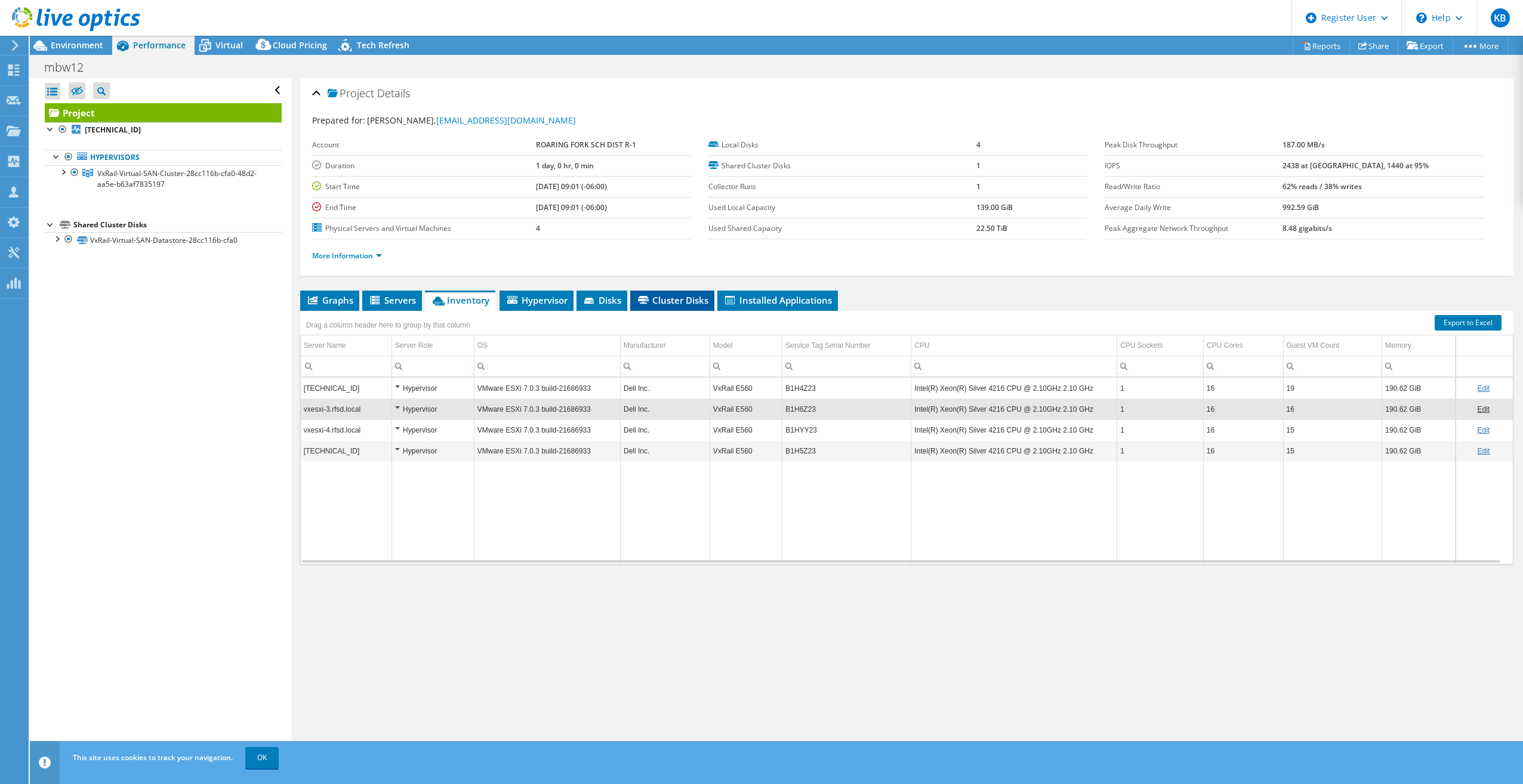
click at [689, 295] on span "Cluster Disks" at bounding box center [672, 300] width 72 height 12
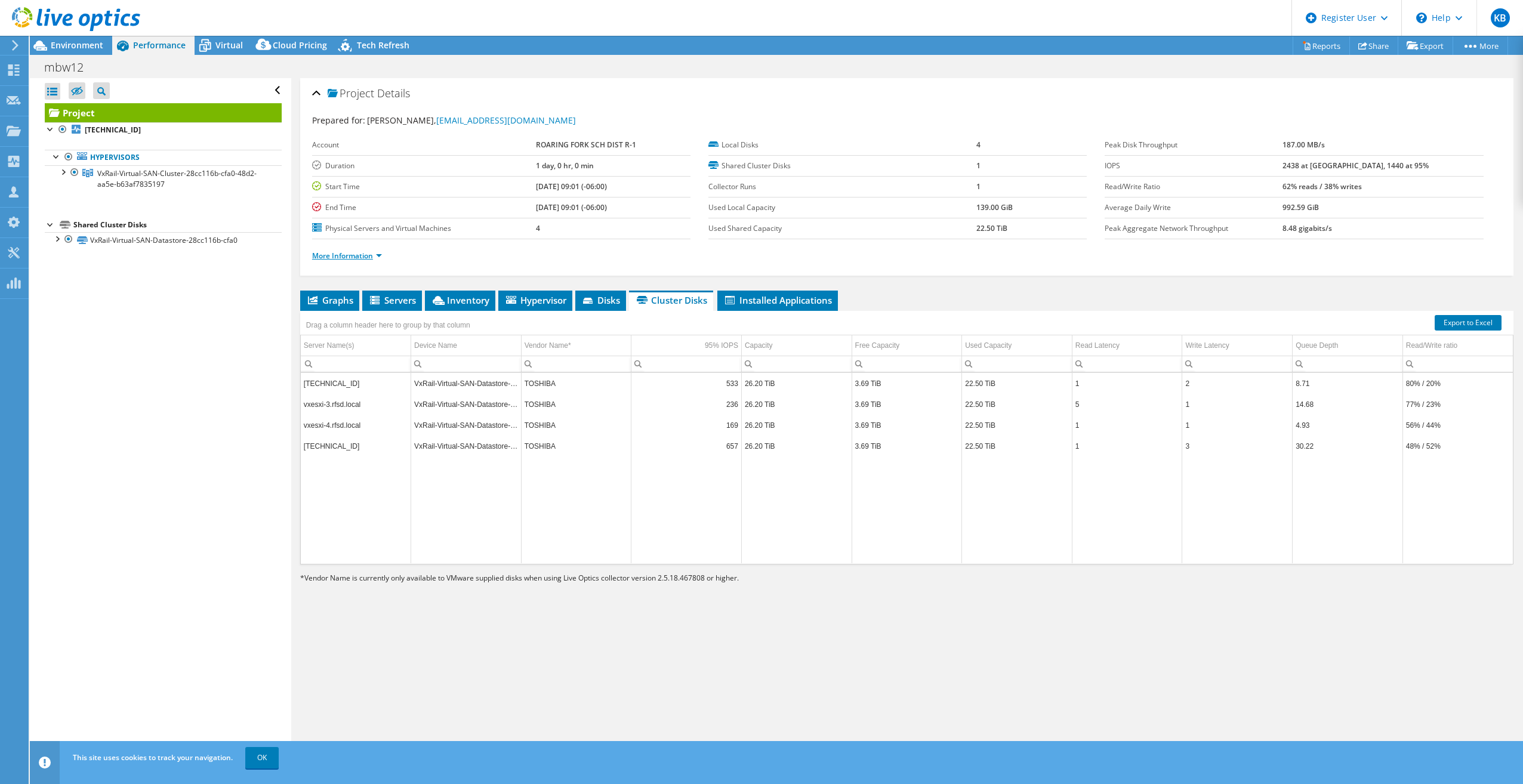
click at [364, 256] on link "More Information" at bounding box center [346, 256] width 70 height 10
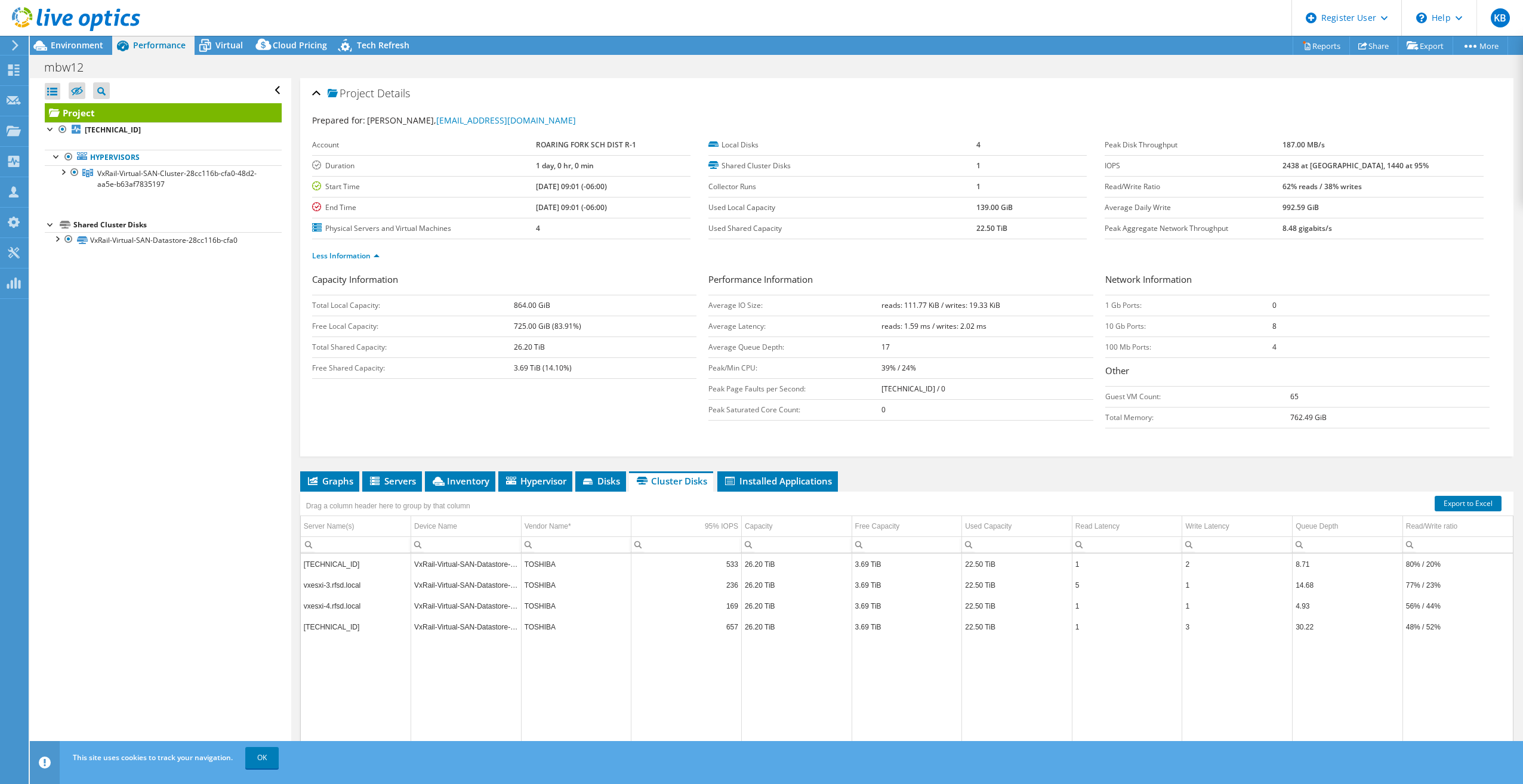
drag, startPoint x: 510, startPoint y: 348, endPoint x: 565, endPoint y: 346, distance: 55.0
click at [565, 346] on tr "Total Shared Capacity: 26.20 TiB" at bounding box center [503, 347] width 384 height 21
click at [100, 48] on span "Environment" at bounding box center [77, 44] width 52 height 11
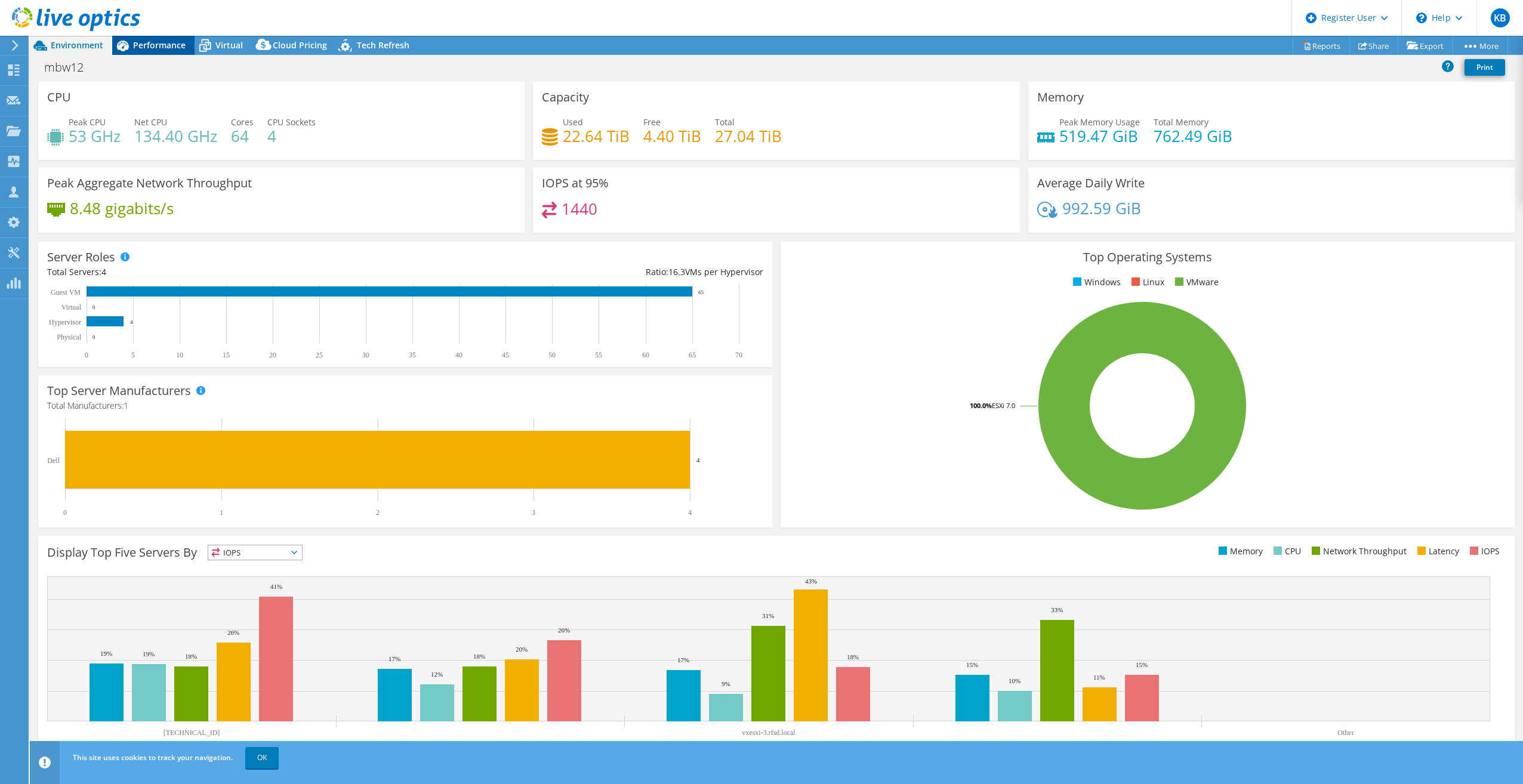
click at [148, 46] on span "Performance" at bounding box center [159, 44] width 52 height 11
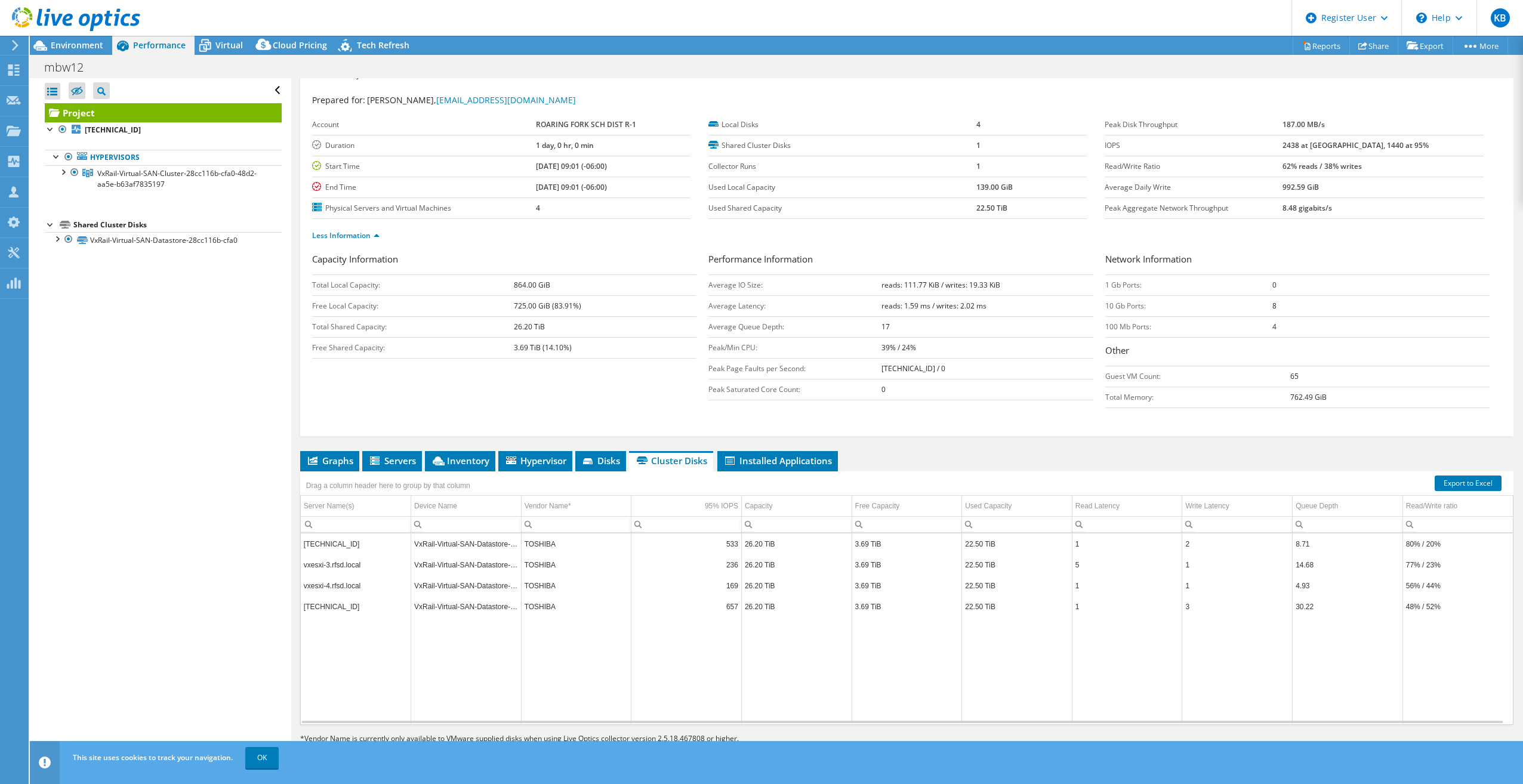
scroll to position [29, 0]
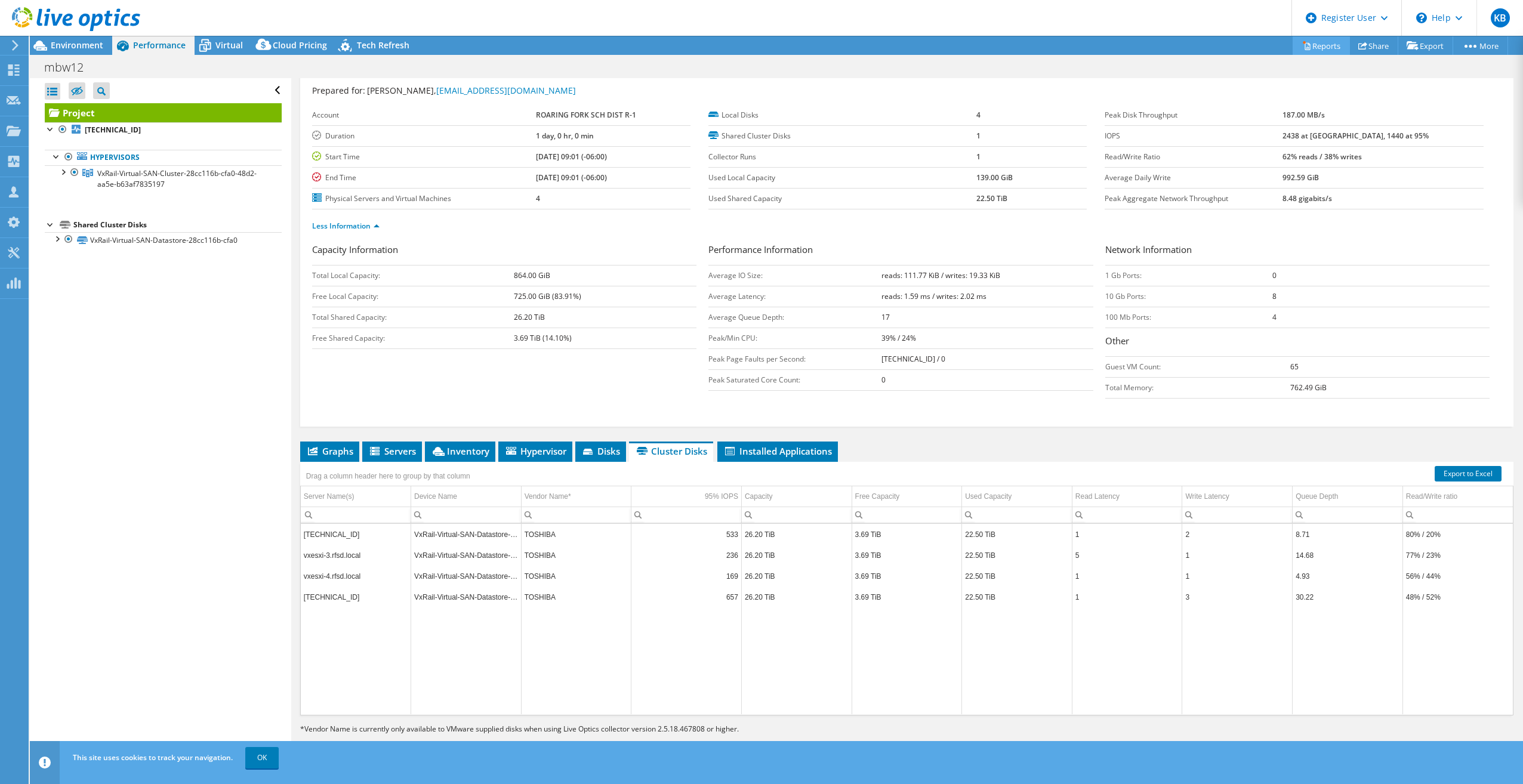
click at [1330, 46] on link "Reports" at bounding box center [1322, 45] width 57 height 18
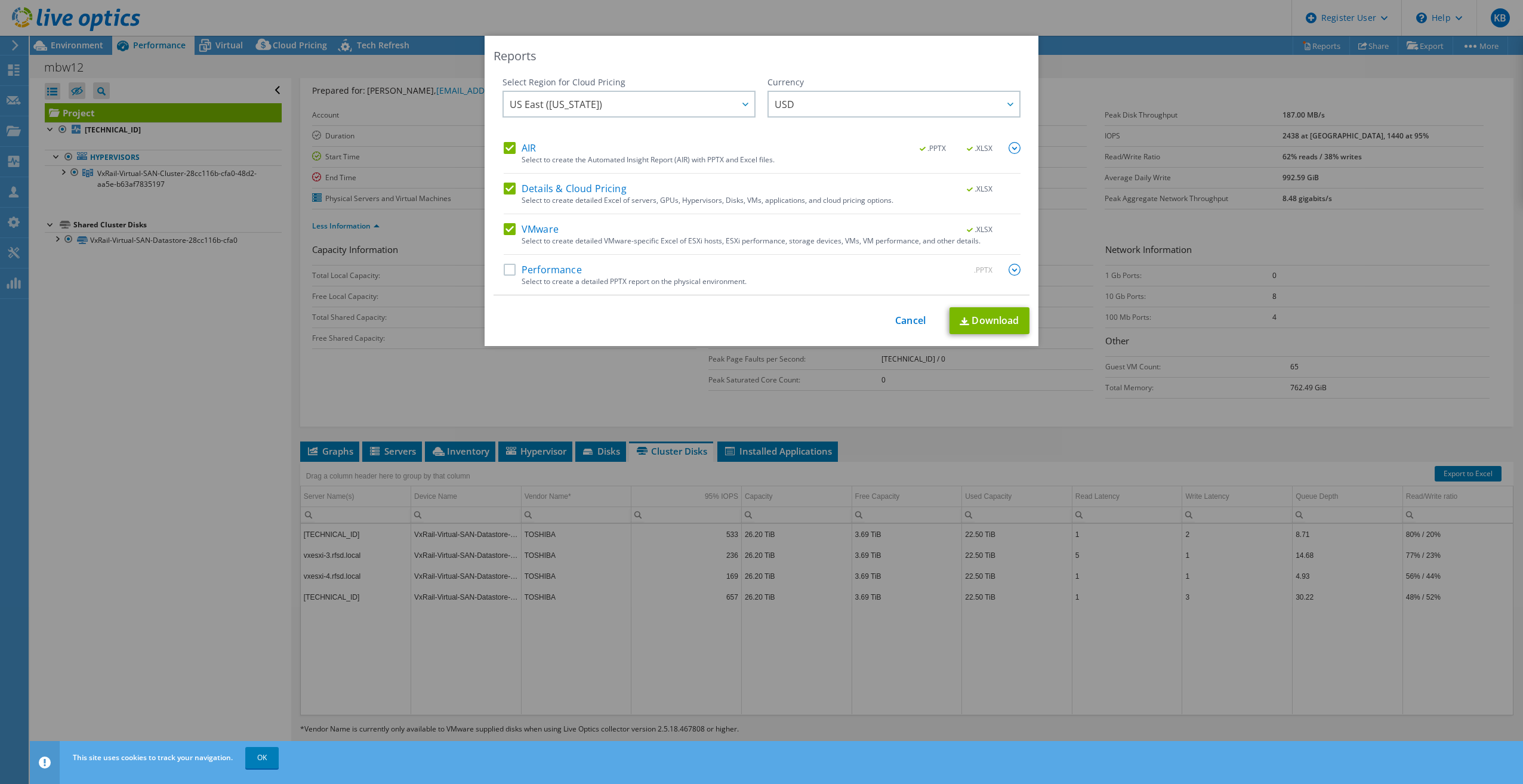
click at [510, 189] on label "Details & Cloud Pricing" at bounding box center [565, 189] width 123 height 12
click at [0, 0] on input "Details & Cloud Pricing" at bounding box center [0, 0] width 0 height 0
click at [508, 146] on label "AIR" at bounding box center [520, 148] width 32 height 12
click at [0, 0] on input "AIR" at bounding box center [0, 0] width 0 height 0
click at [1000, 333] on link "Download" at bounding box center [989, 321] width 80 height 27
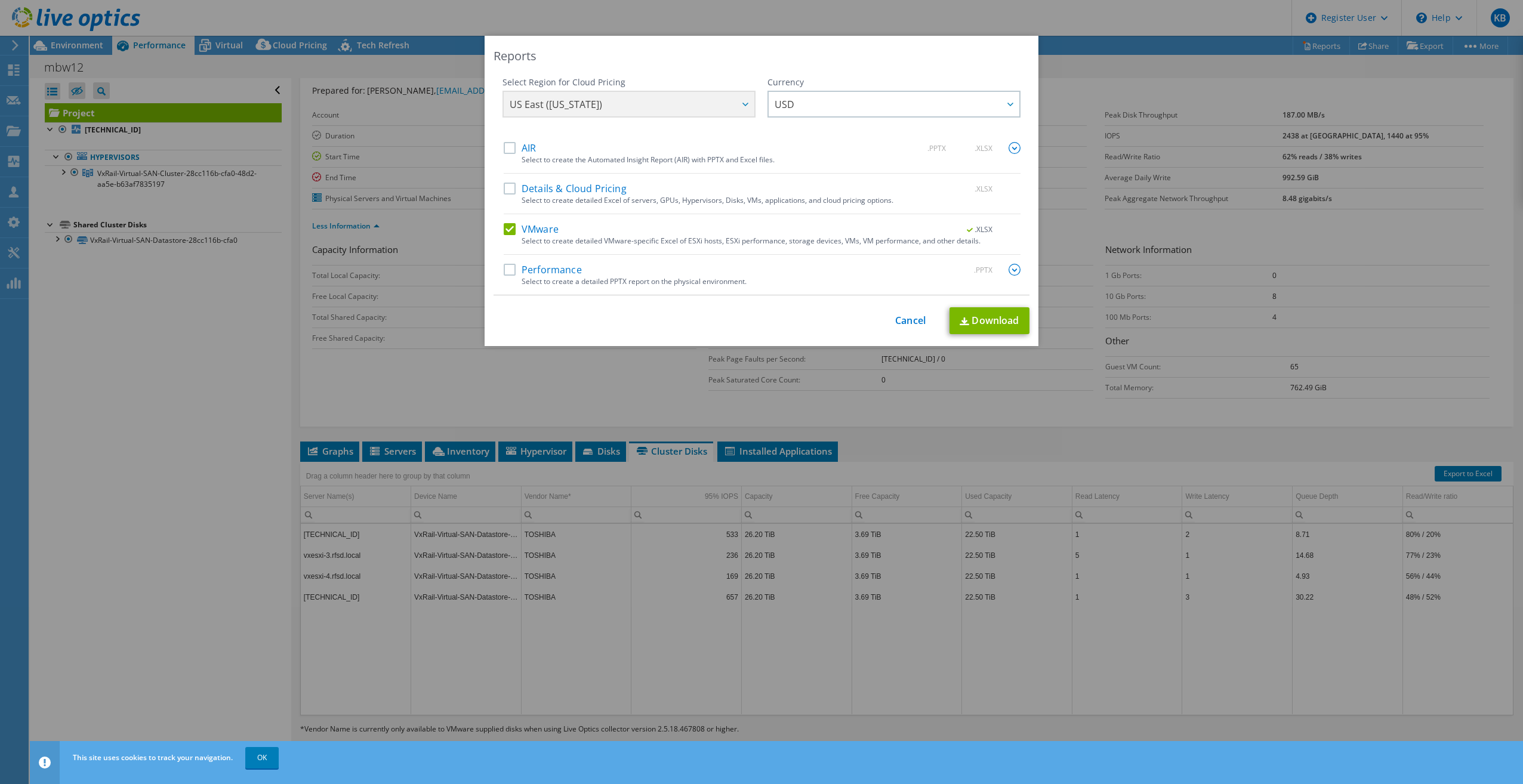
click at [758, 587] on div "Reports Select Region for Cloud Pricing Asia Pacific (Hong Kong) Asia Pacific (…" at bounding box center [762, 392] width 1523 height 713
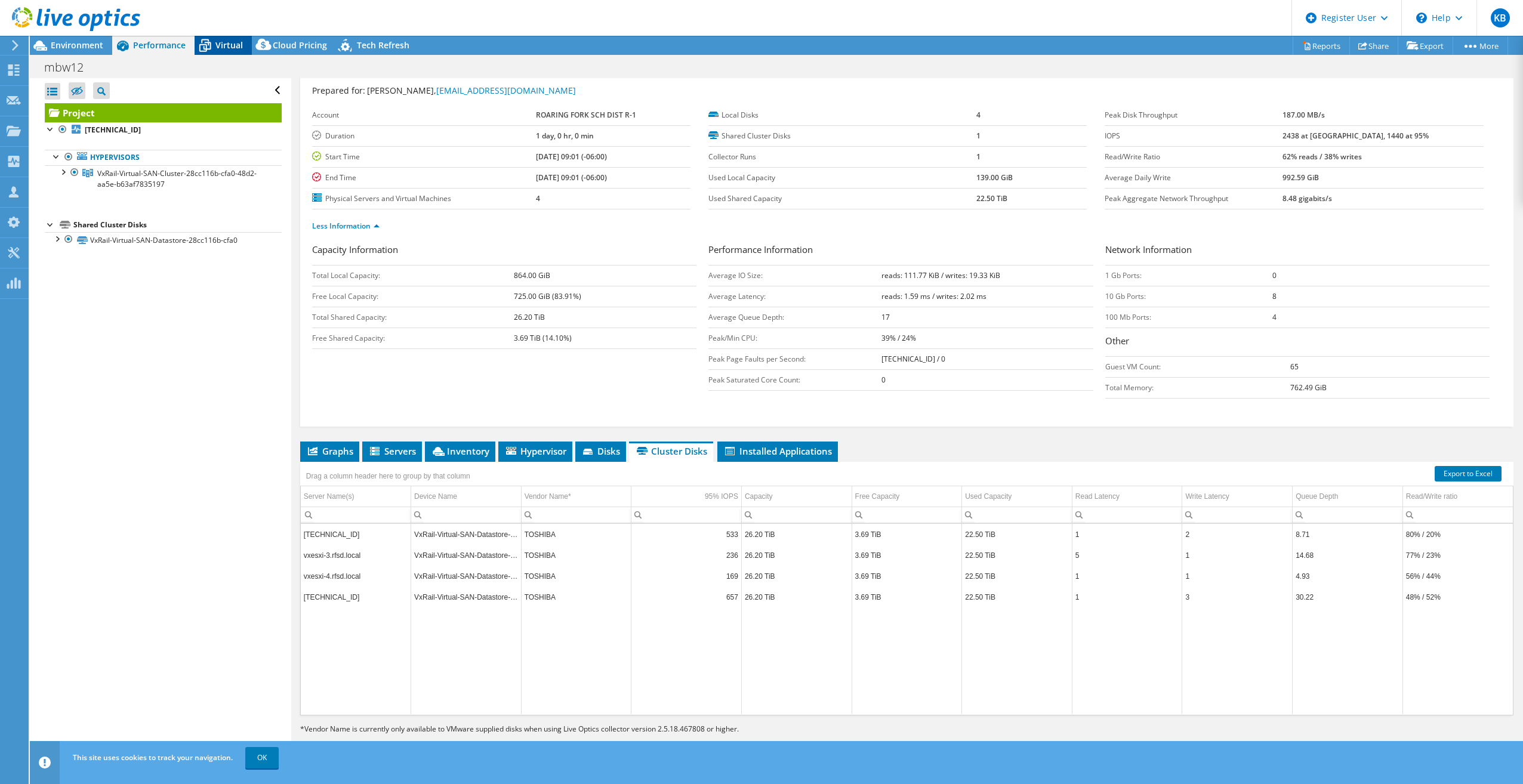
click at [224, 48] on span "Virtual" at bounding box center [229, 44] width 27 height 11
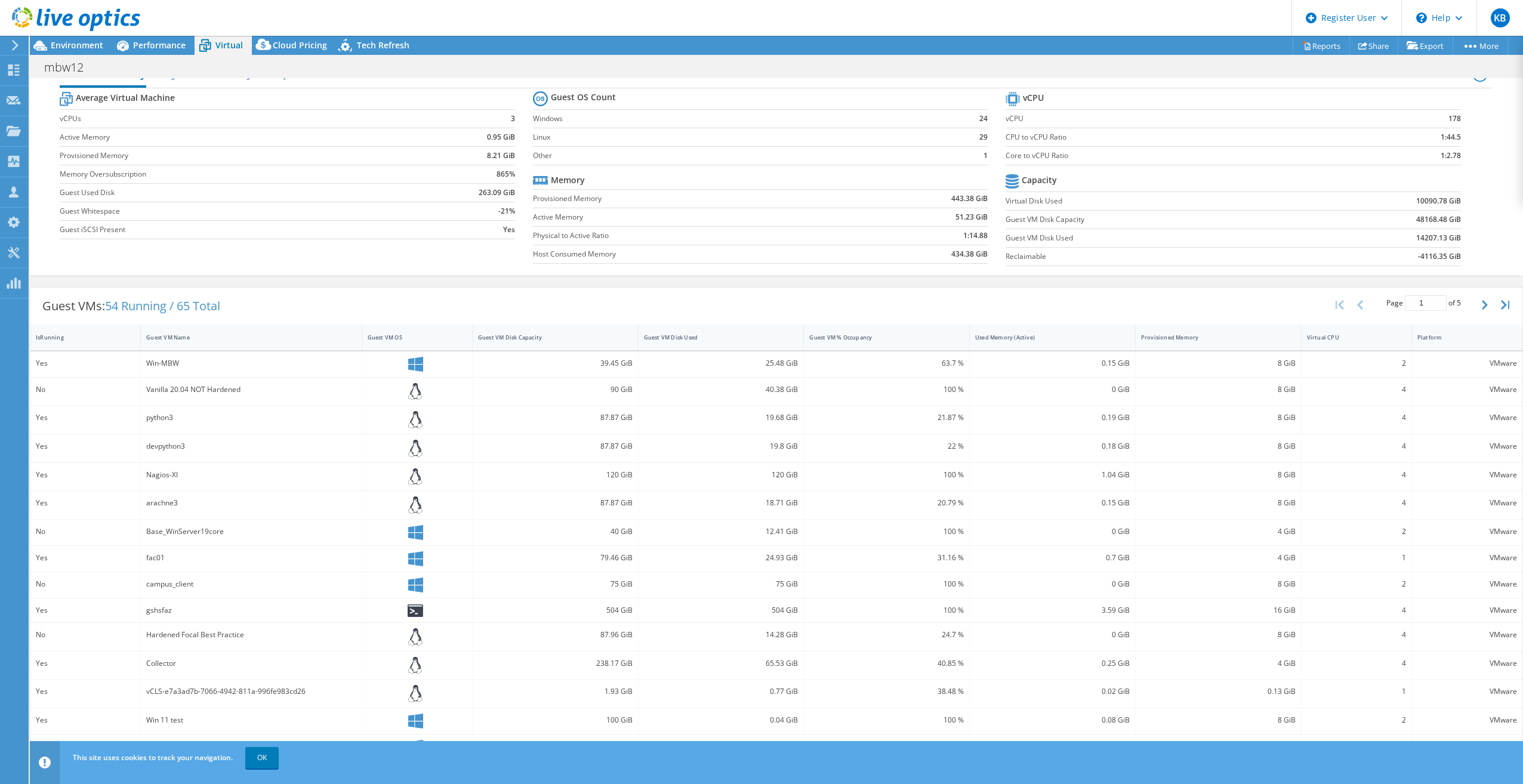
scroll to position [32, 0]
click at [1482, 298] on icon "button" at bounding box center [1485, 298] width 6 height 10
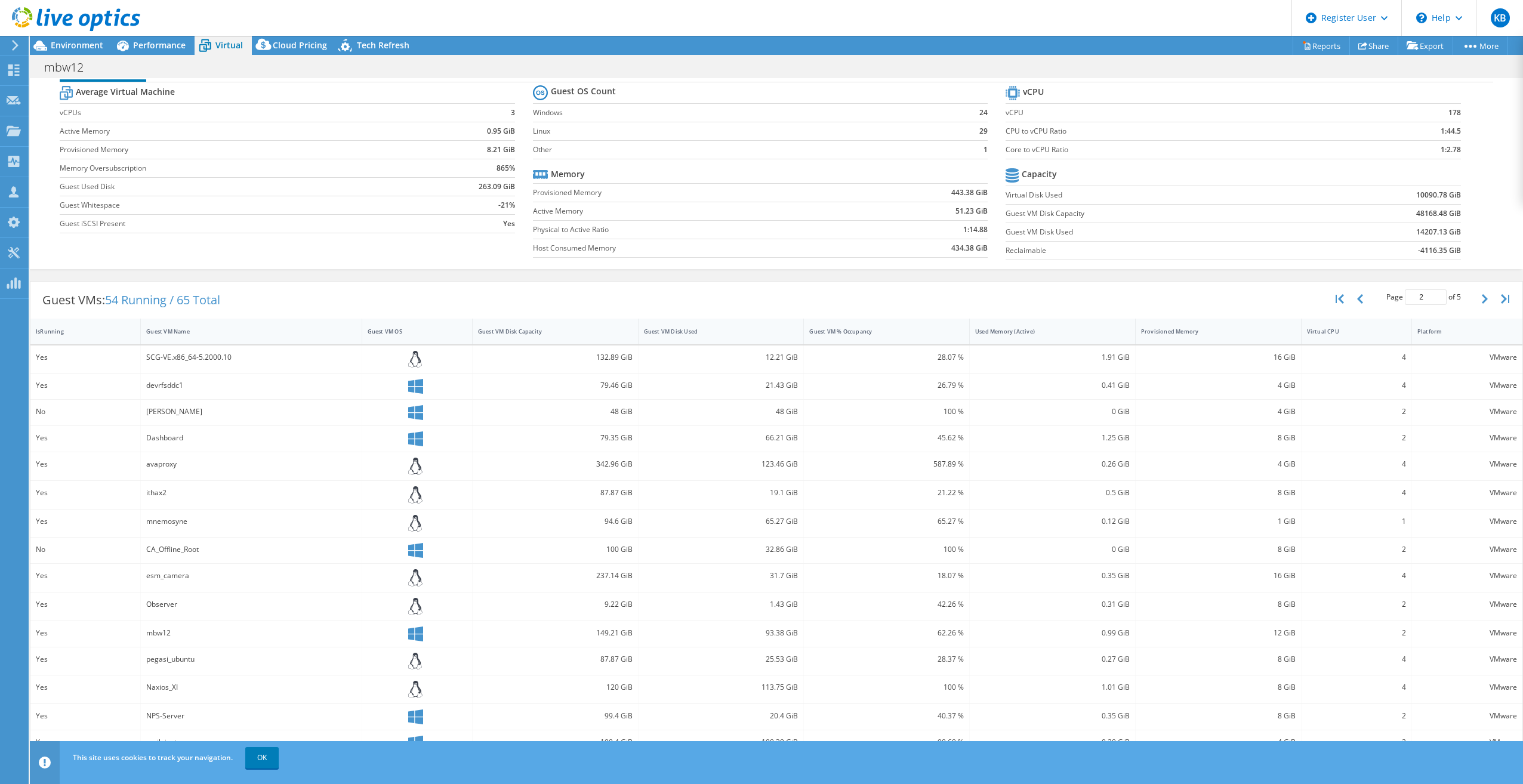
scroll to position [33, 0]
click at [1482, 293] on icon "button" at bounding box center [1485, 297] width 6 height 10
click at [1482, 296] on icon "button" at bounding box center [1485, 299] width 6 height 10
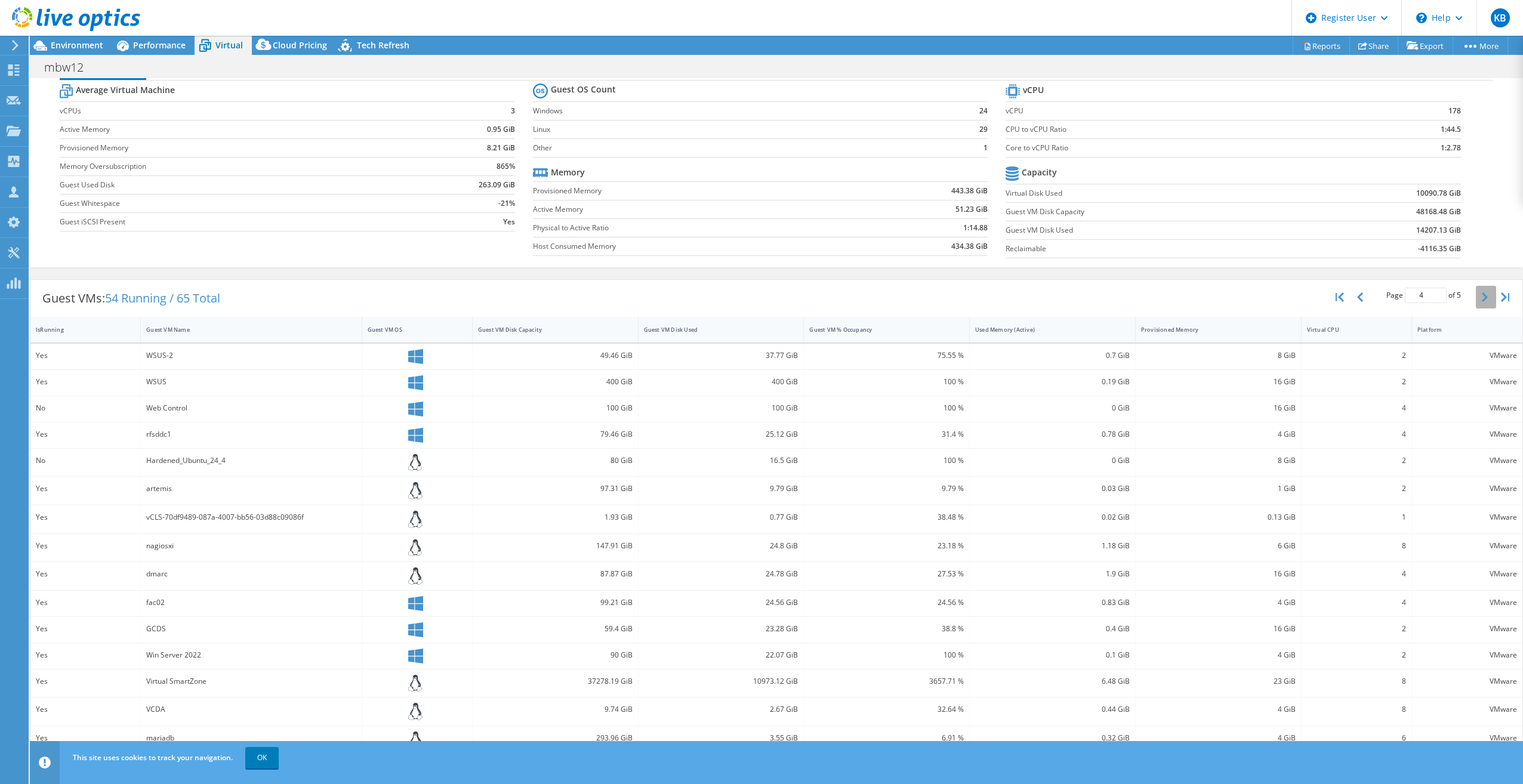
click at [1476, 302] on button "button" at bounding box center [1486, 297] width 21 height 23
type input "5"
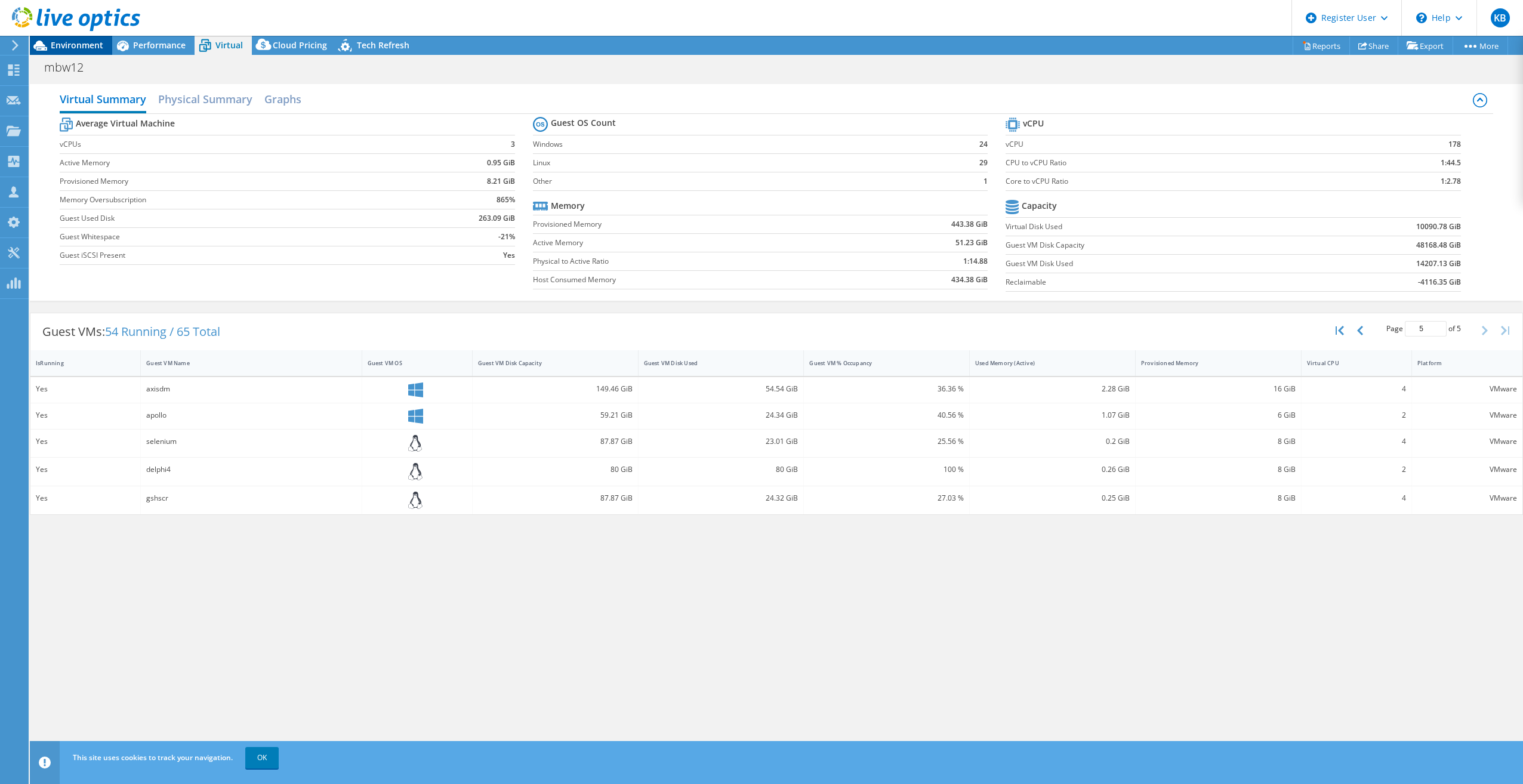
click at [55, 41] on span "Environment" at bounding box center [77, 44] width 52 height 11
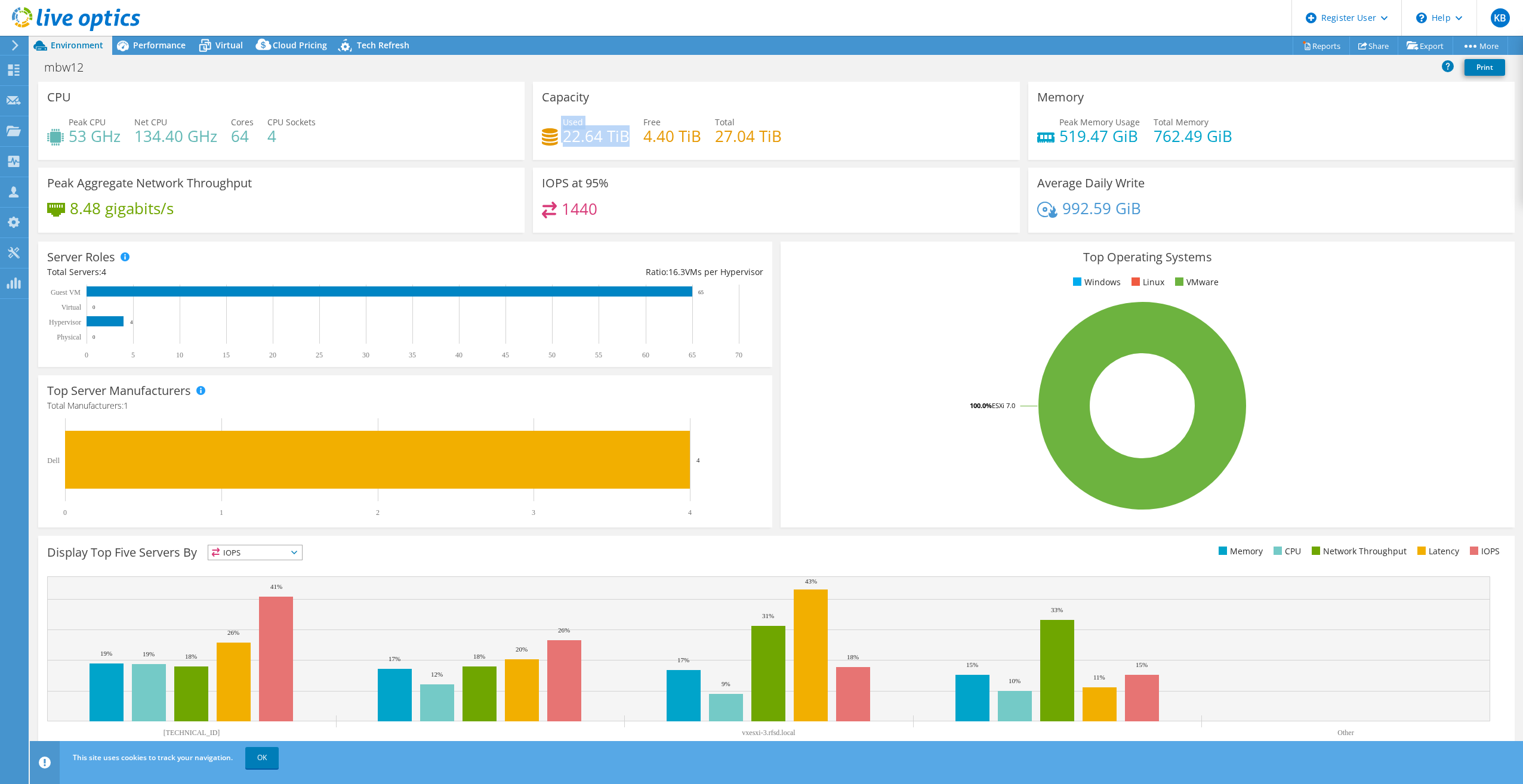
drag, startPoint x: 559, startPoint y: 130, endPoint x: 624, endPoint y: 137, distance: 65.4
click at [624, 137] on div "Used 22.64 TiB" at bounding box center [585, 129] width 88 height 27
click at [205, 43] on icon at bounding box center [205, 46] width 12 height 10
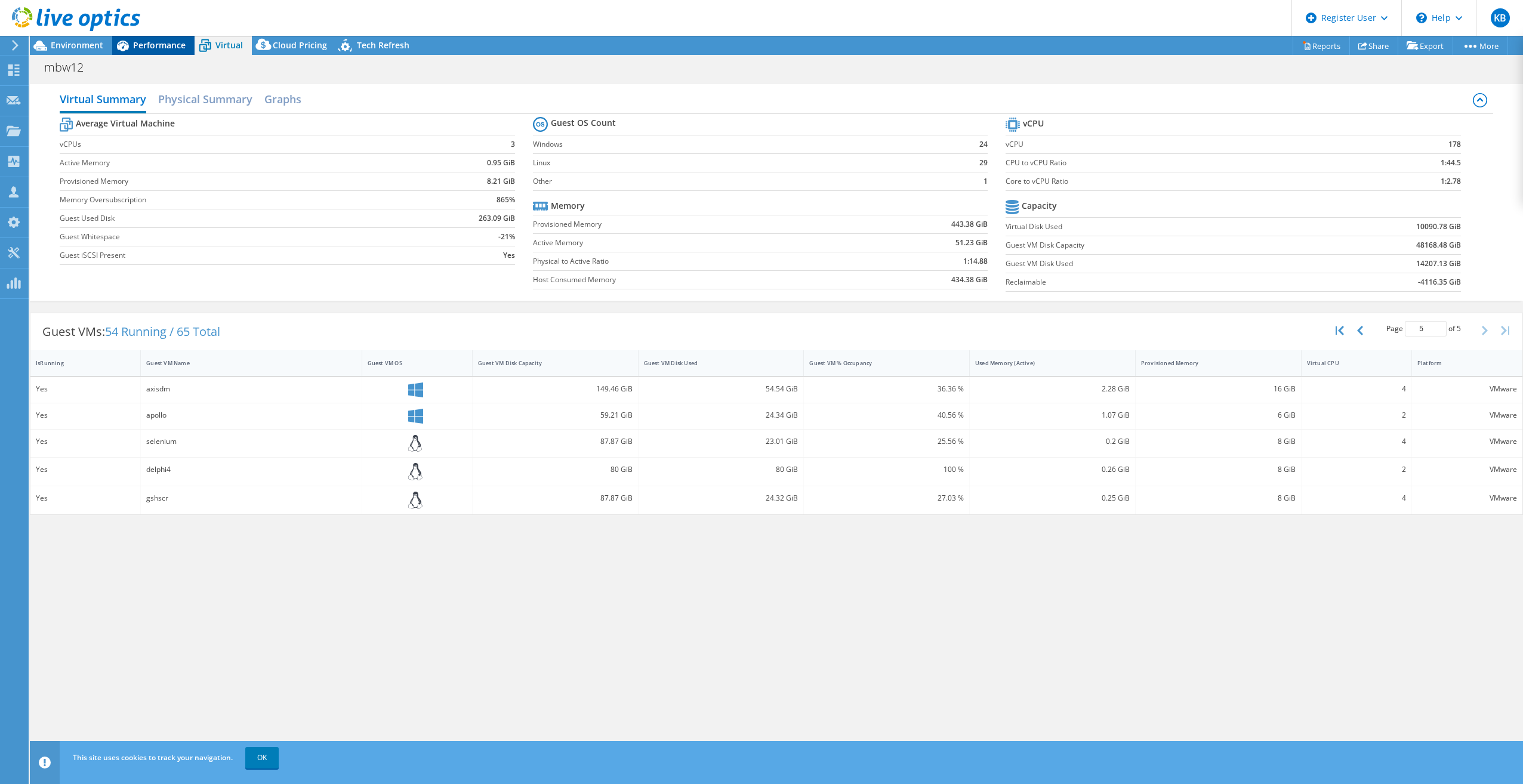
click at [171, 42] on span "Performance" at bounding box center [159, 44] width 52 height 11
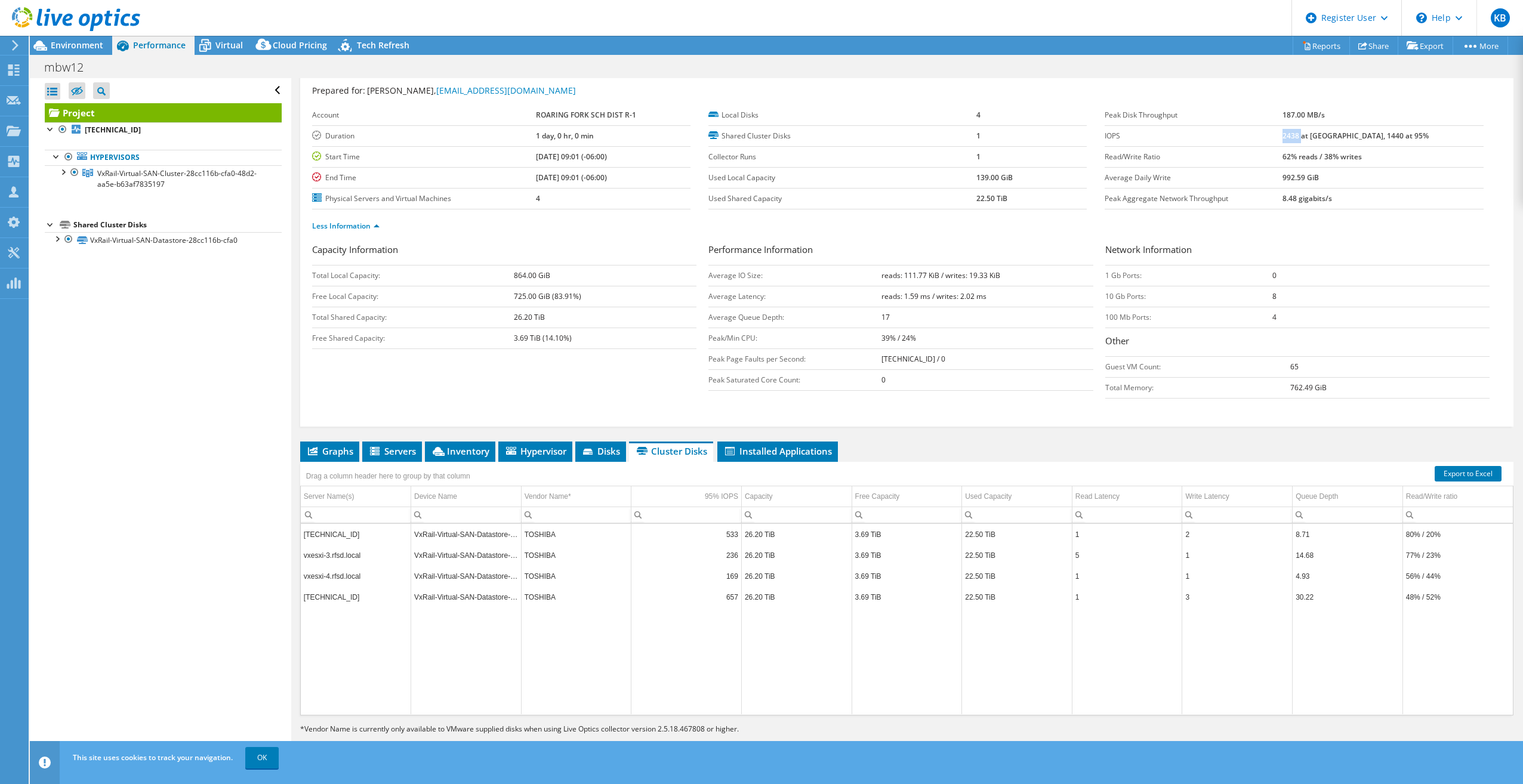
drag, startPoint x: 1322, startPoint y: 136, endPoint x: 1340, endPoint y: 135, distance: 18.0
click at [1340, 135] on b "2438 at [GEOGRAPHIC_DATA], 1440 at 95%" at bounding box center [1356, 136] width 146 height 10
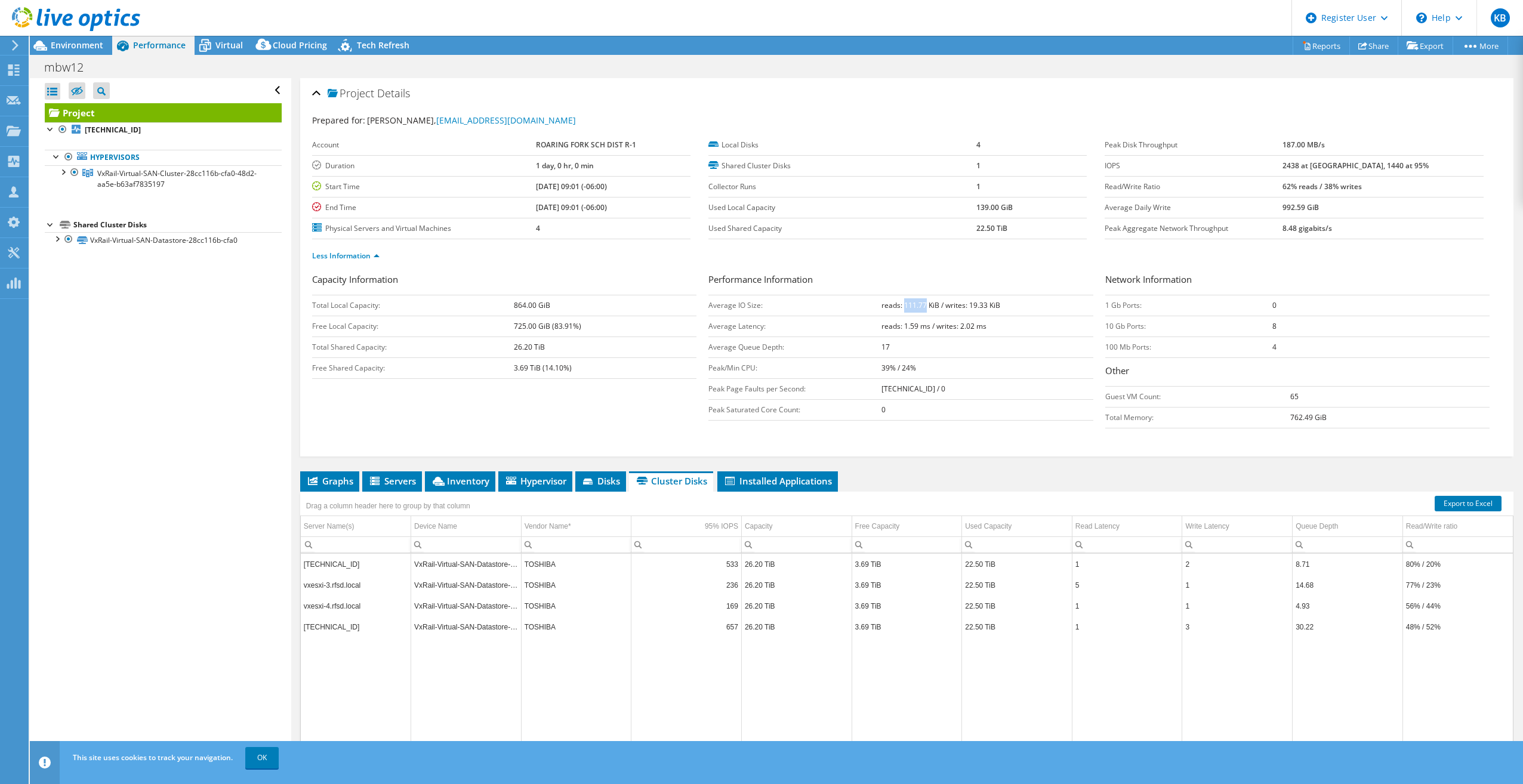
copy b "111.77"
drag, startPoint x: 901, startPoint y: 307, endPoint x: 921, endPoint y: 309, distance: 20.1
click at [921, 309] on b "reads: 111.77 KiB / writes: 19.33 KiB" at bounding box center [941, 305] width 119 height 10
click at [223, 46] on span "Virtual" at bounding box center [229, 44] width 27 height 11
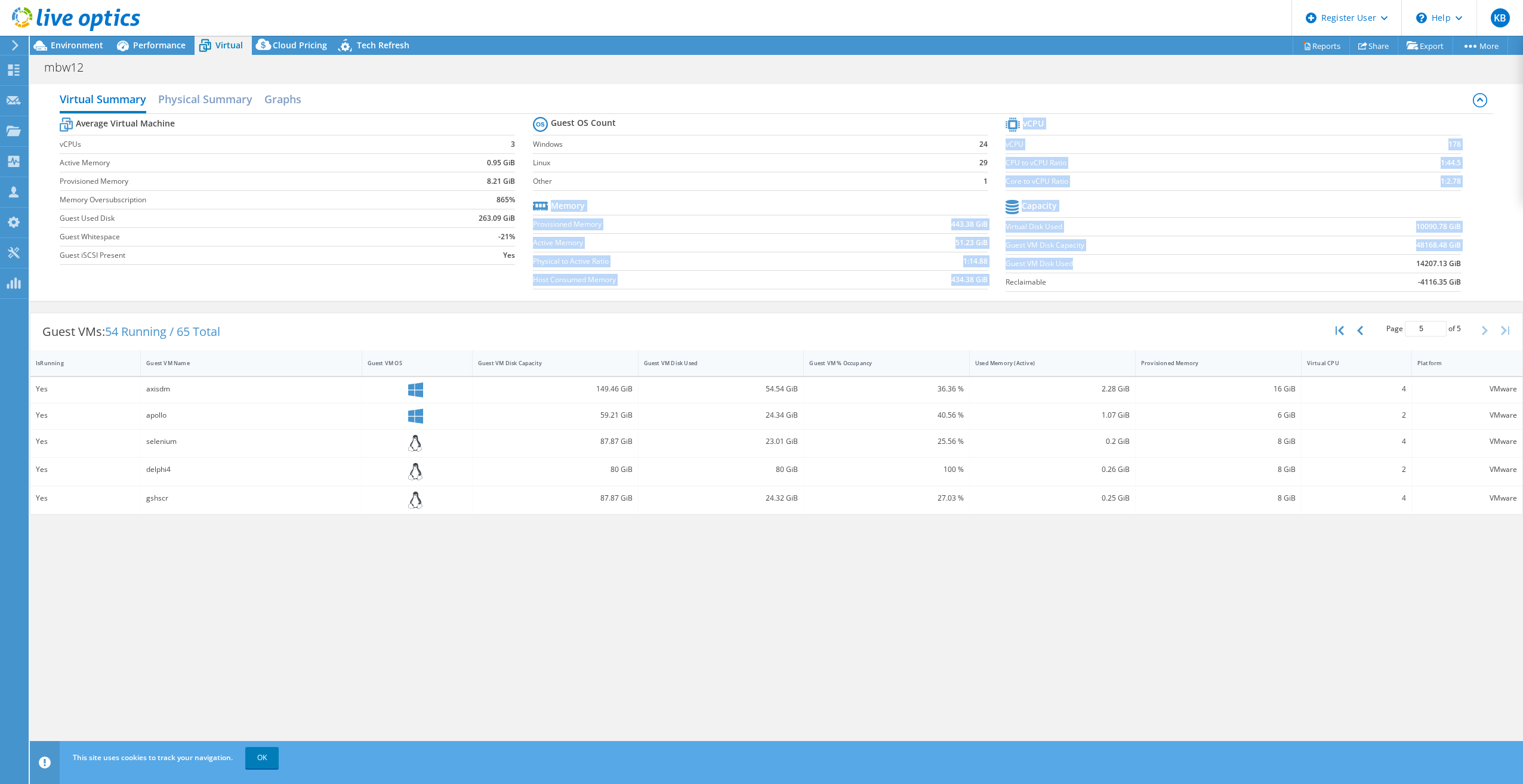
drag, startPoint x: 1104, startPoint y: 265, endPoint x: 993, endPoint y: 262, distance: 111.0
click at [993, 262] on div "Average Virtual Machine vCPUs 3 Active Memory 0.95 GiB Provisioned Memory 8.21 …" at bounding box center [776, 206] width 1434 height 183
drag, startPoint x: 993, startPoint y: 262, endPoint x: 1050, endPoint y: 268, distance: 57.3
click at [1050, 268] on label "Guest VM Disk Used" at bounding box center [1154, 264] width 298 height 12
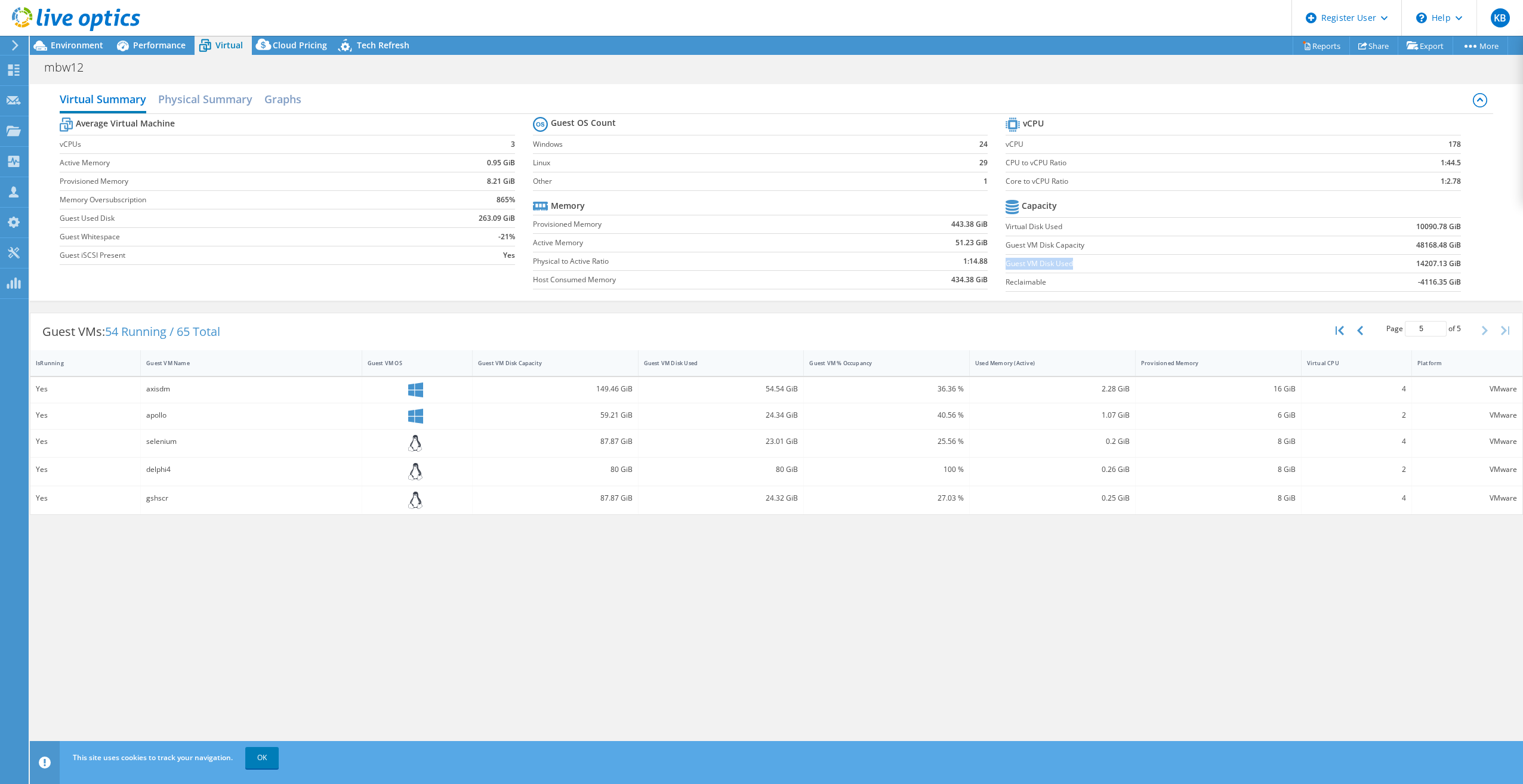
drag, startPoint x: 1079, startPoint y: 268, endPoint x: 1008, endPoint y: 267, distance: 71.0
click at [1008, 267] on label "Guest VM Disk Used" at bounding box center [1154, 264] width 298 height 12
copy label "Guest VM Disk Used"
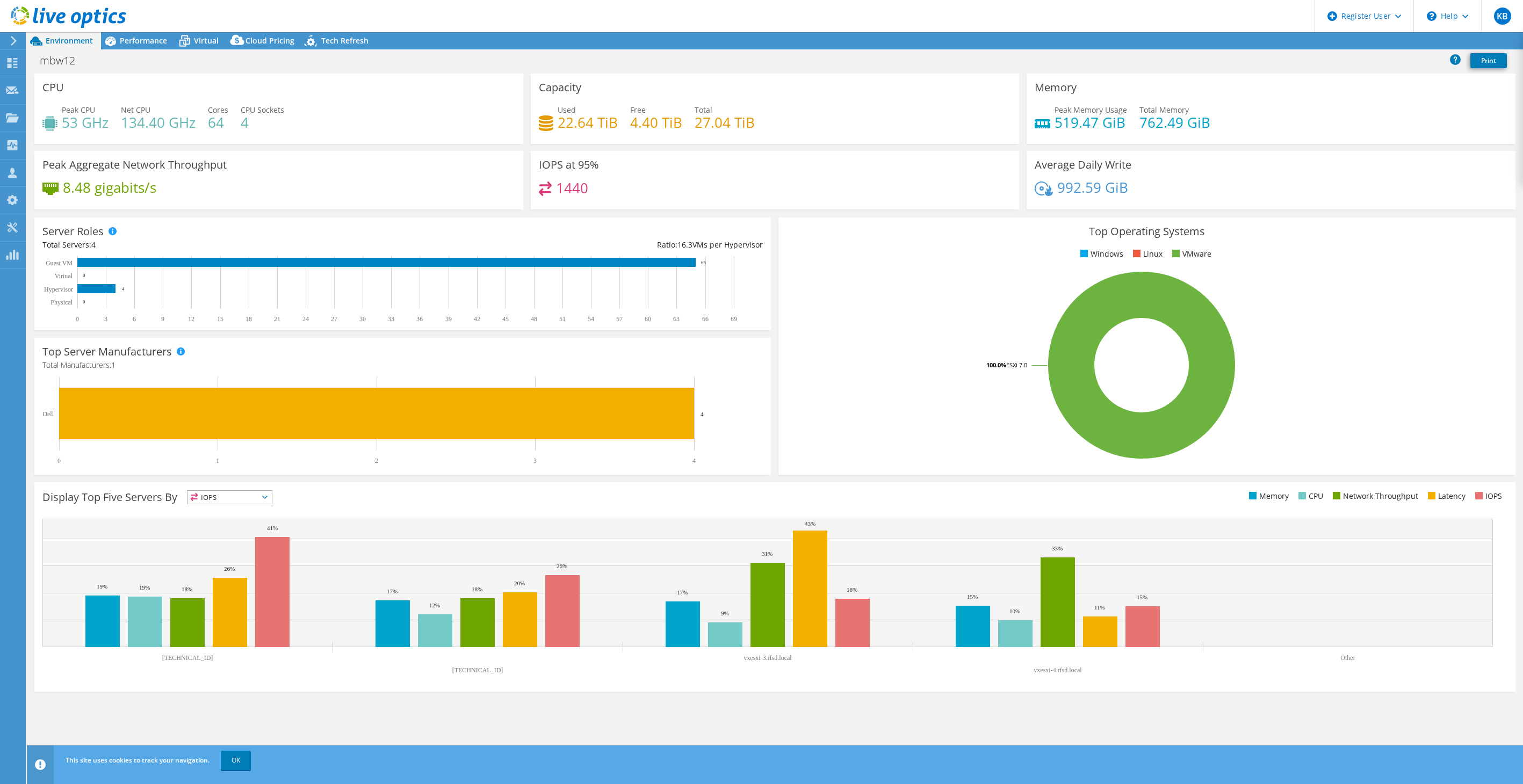
select select "USD"
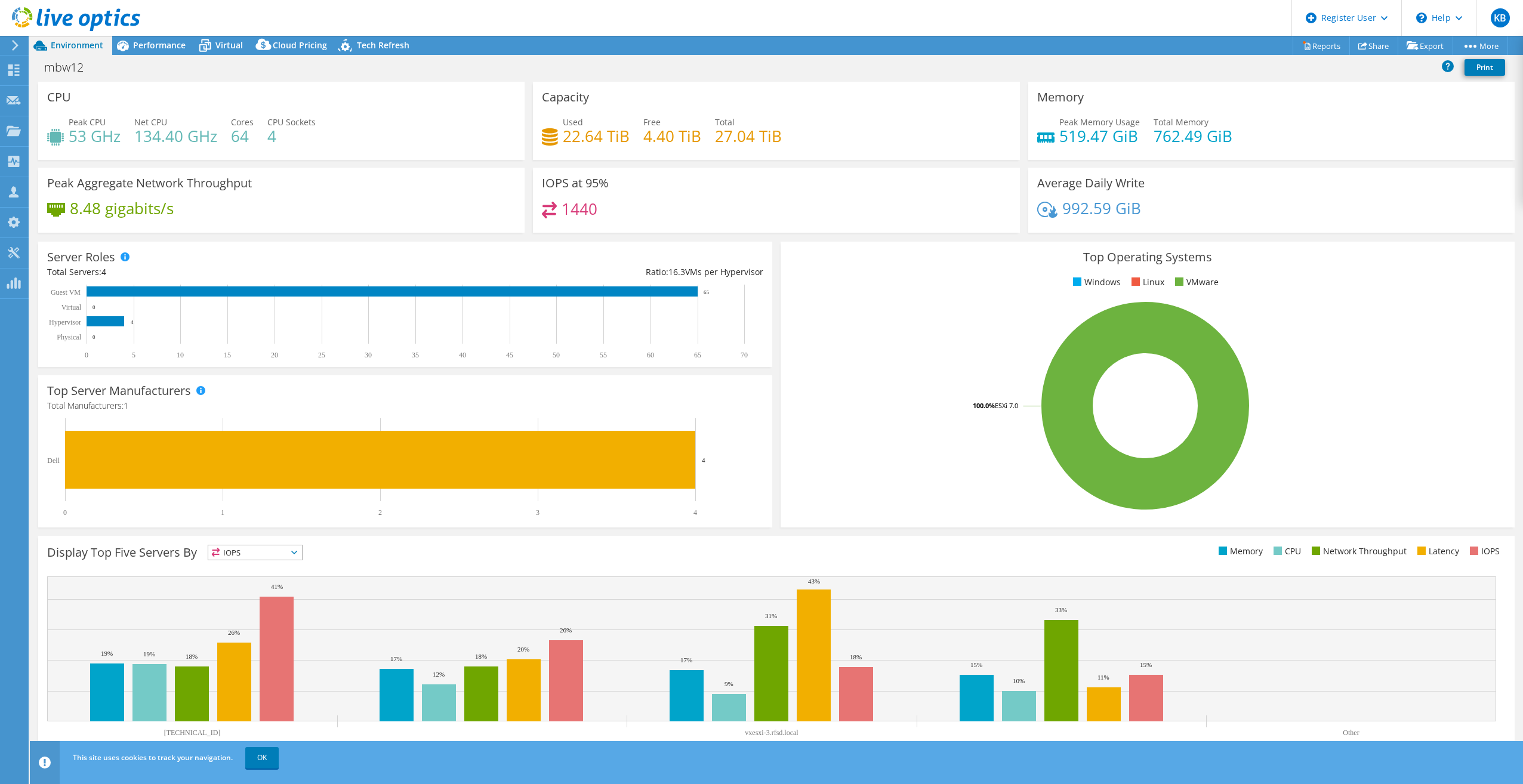
click at [819, 470] on rect at bounding box center [1145, 405] width 711 height 209
